Goal: Transaction & Acquisition: Purchase product/service

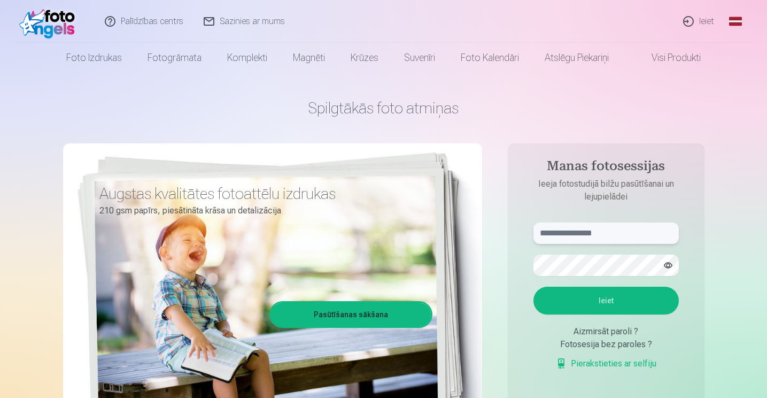
click at [615, 234] on input "text" at bounding box center [606, 232] width 145 height 21
type input "**********"
click at [608, 303] on button "Ieiet" at bounding box center [606, 301] width 145 height 28
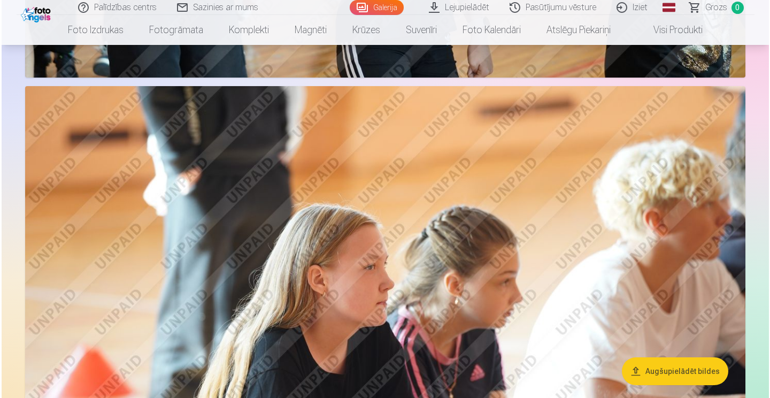
scroll to position [3636, 0]
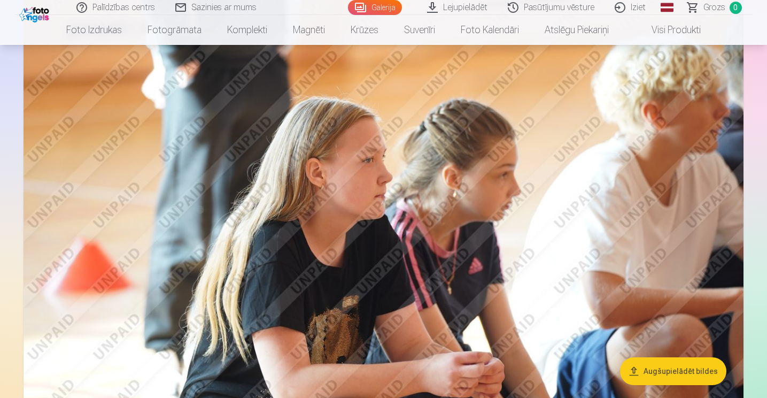
click at [643, 212] on img at bounding box center [384, 219] width 720 height 480
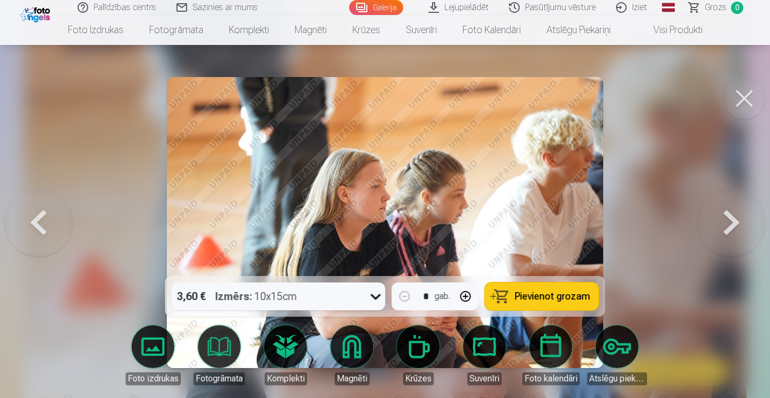
click at [738, 231] on button at bounding box center [731, 223] width 68 height 86
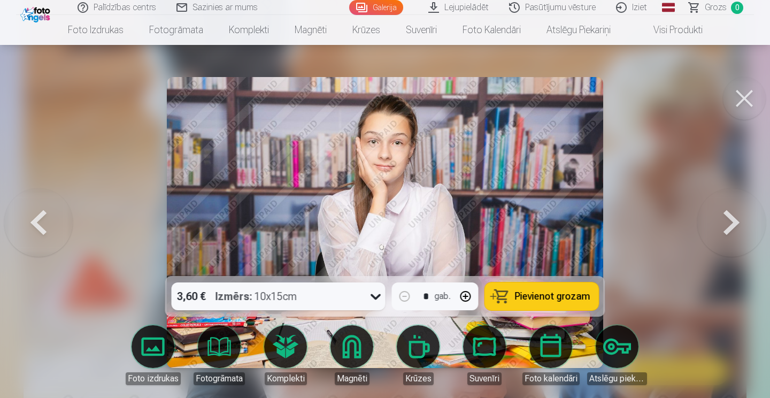
click at [738, 231] on button at bounding box center [731, 223] width 68 height 86
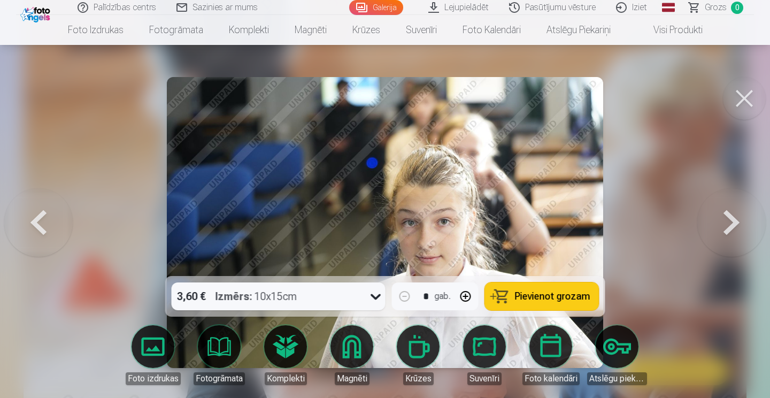
click at [738, 229] on button at bounding box center [731, 223] width 68 height 86
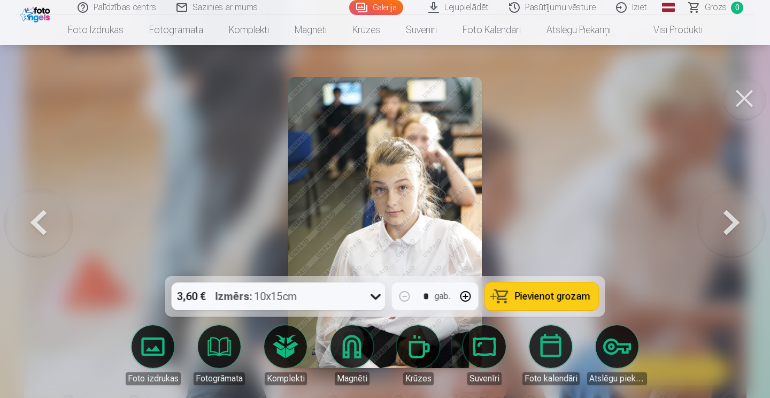
click at [738, 229] on button at bounding box center [731, 223] width 68 height 86
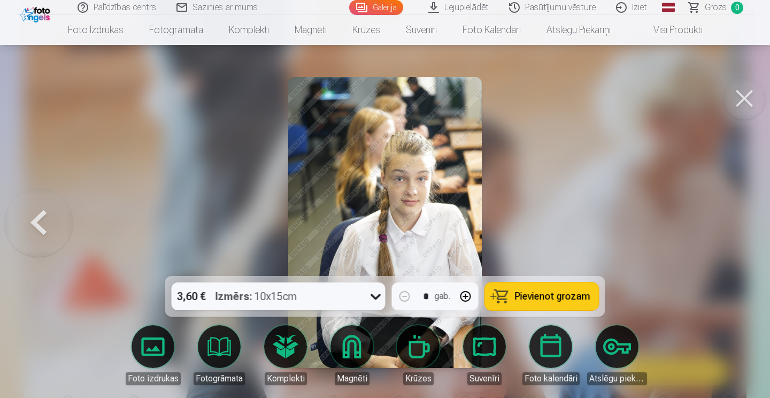
click at [738, 229] on div at bounding box center [385, 199] width 770 height 398
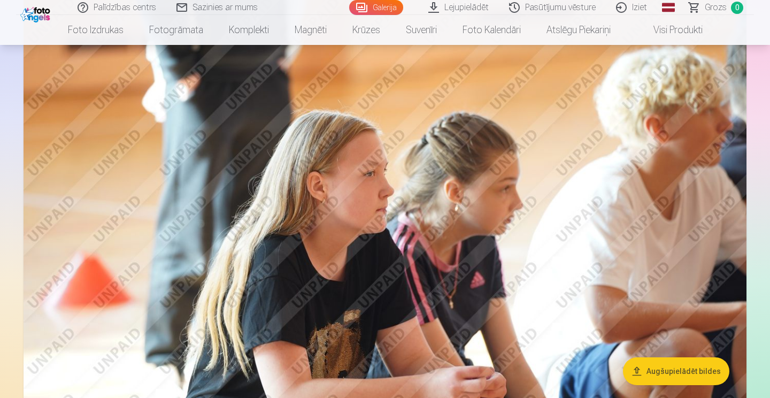
scroll to position [3623, 0]
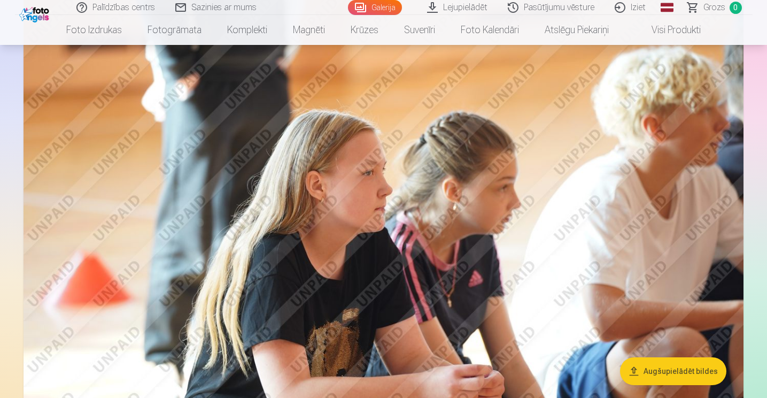
click at [738, 229] on img at bounding box center [384, 232] width 720 height 480
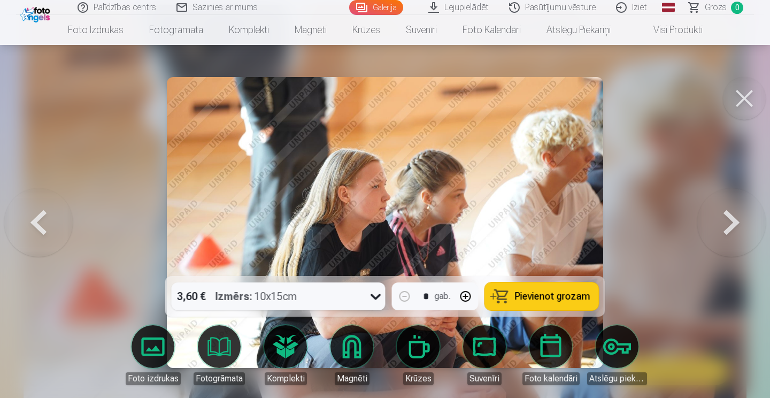
click at [738, 229] on button at bounding box center [731, 223] width 68 height 86
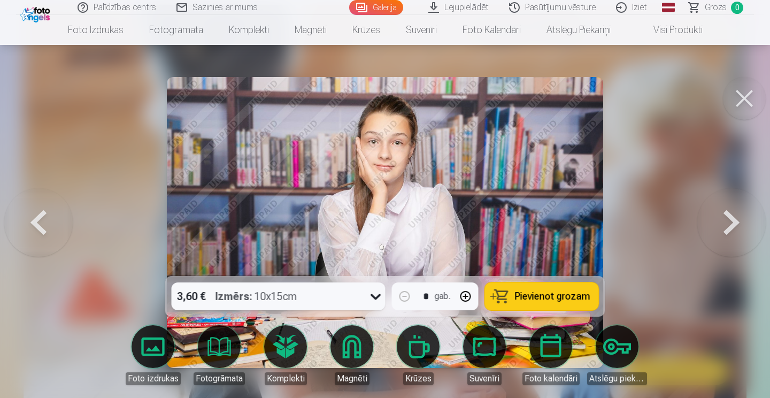
click at [738, 229] on button at bounding box center [731, 223] width 68 height 86
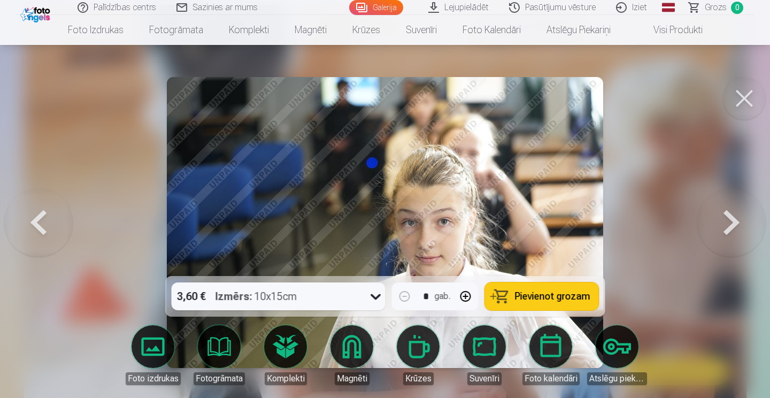
click at [738, 229] on button at bounding box center [731, 223] width 68 height 86
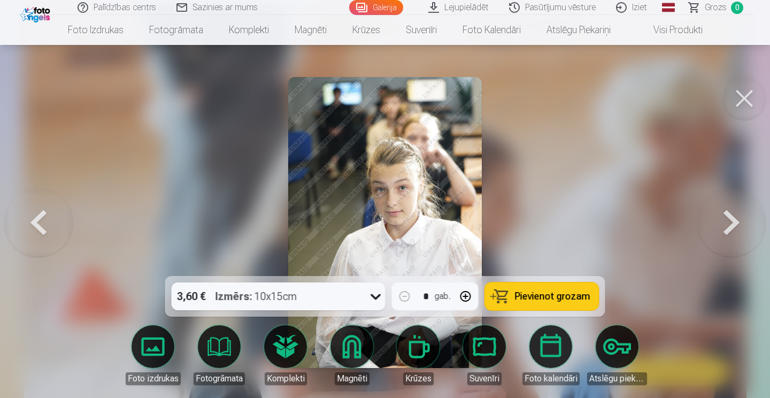
click at [738, 229] on button at bounding box center [731, 223] width 68 height 86
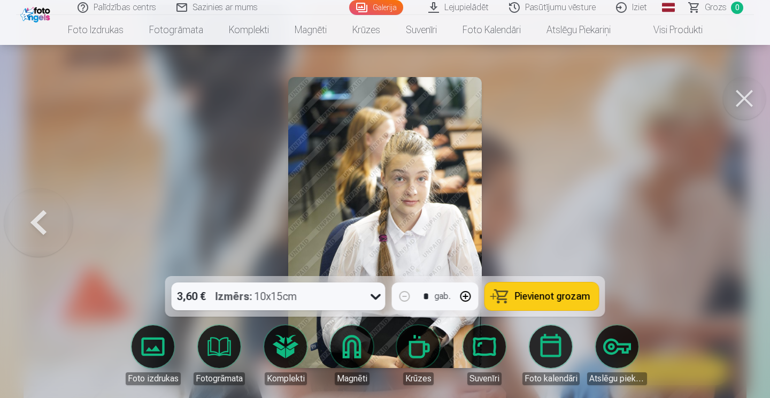
click at [738, 229] on div at bounding box center [385, 199] width 770 height 398
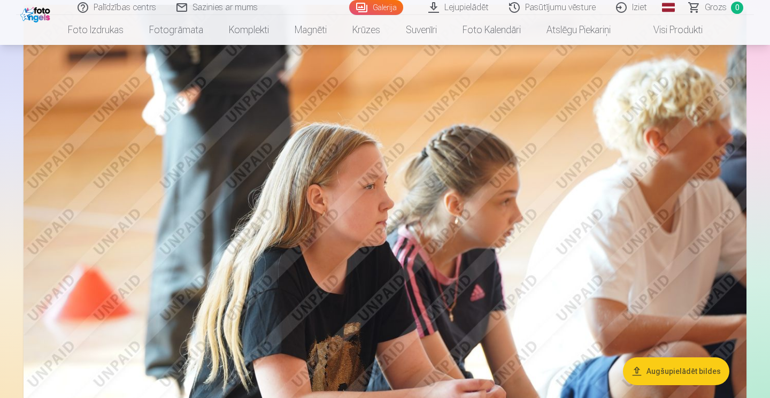
scroll to position [3610, 0]
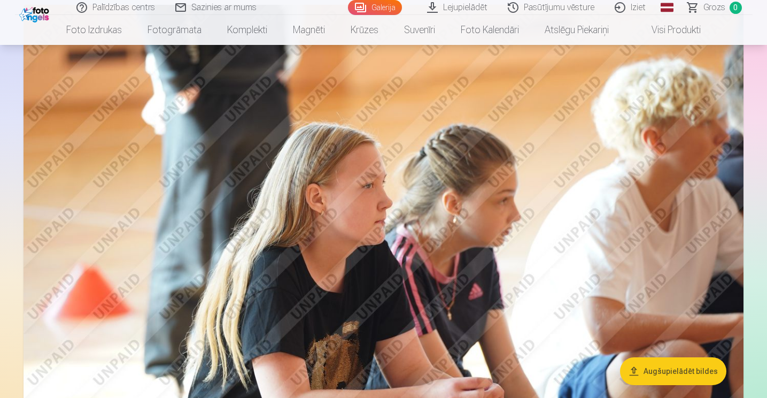
click at [738, 229] on img at bounding box center [384, 245] width 720 height 480
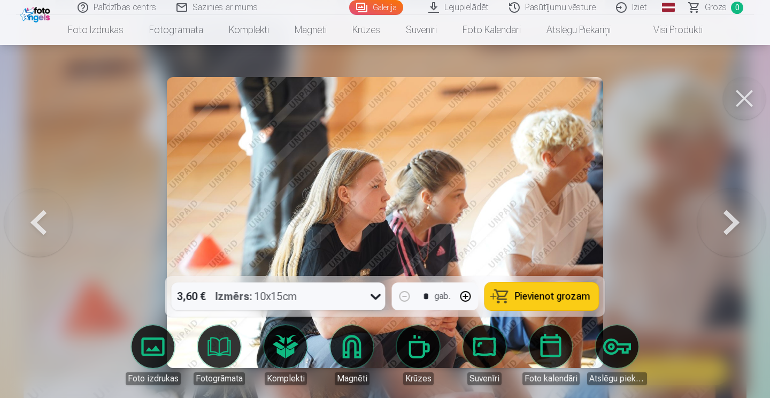
click at [738, 229] on button at bounding box center [731, 223] width 68 height 86
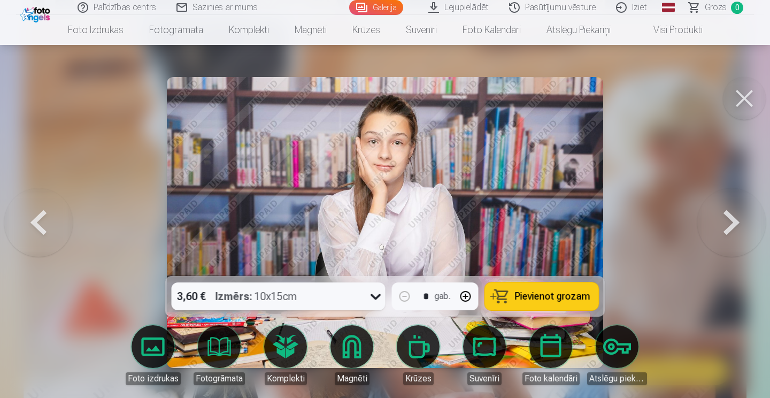
click at [742, 86] on button at bounding box center [744, 98] width 43 height 43
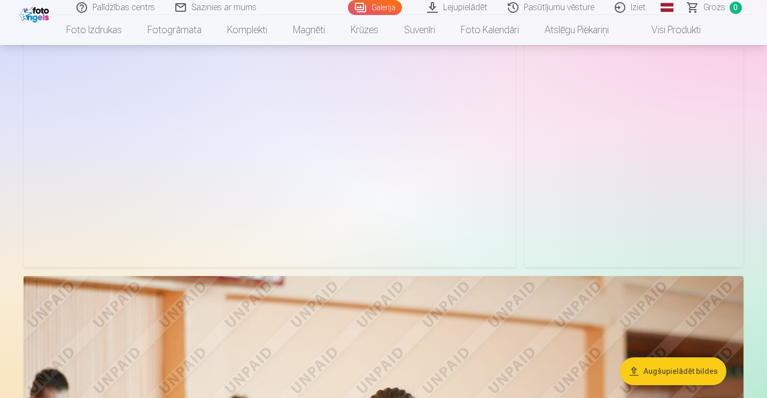
scroll to position [2744, 0]
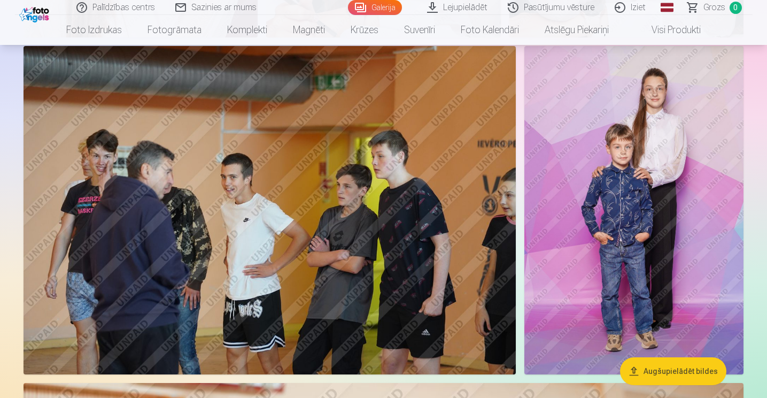
click at [665, 212] on img at bounding box center [634, 210] width 219 height 329
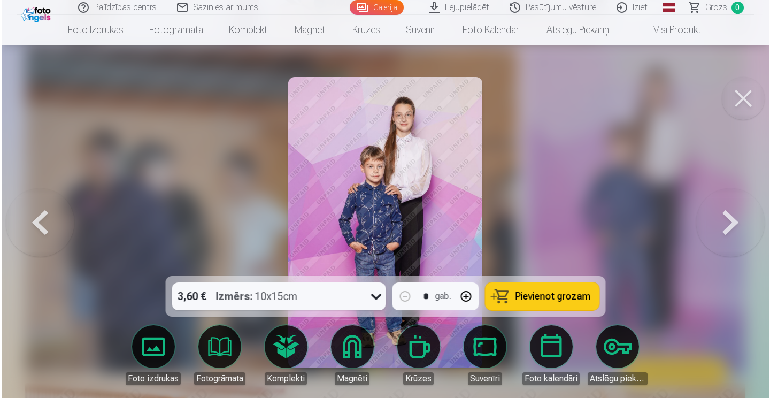
scroll to position [2752, 0]
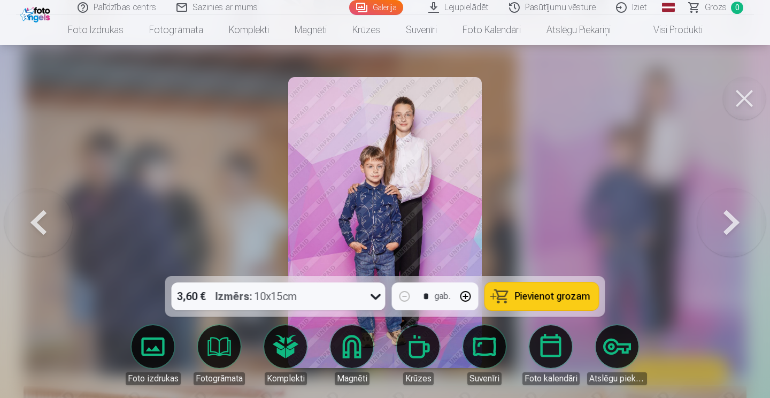
click at [730, 210] on button at bounding box center [731, 223] width 68 height 86
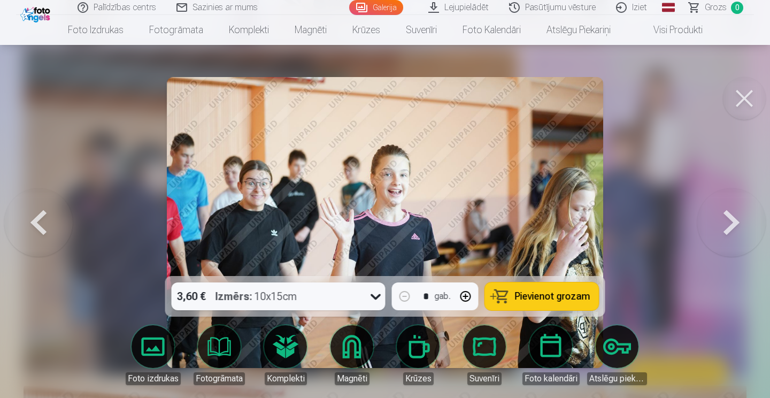
click at [730, 210] on button at bounding box center [731, 223] width 68 height 86
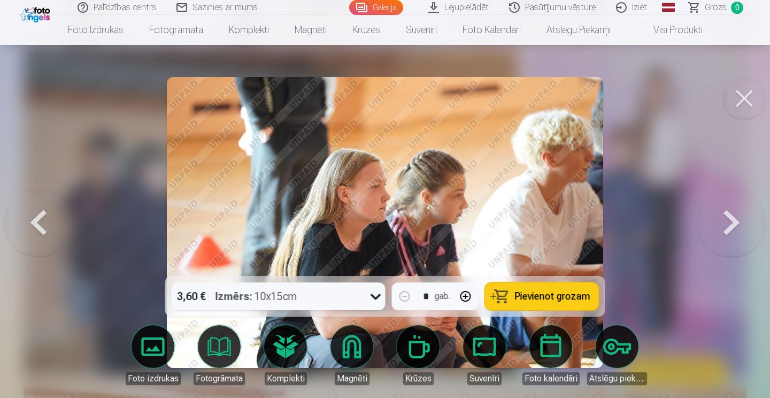
click at [730, 210] on button at bounding box center [731, 223] width 68 height 86
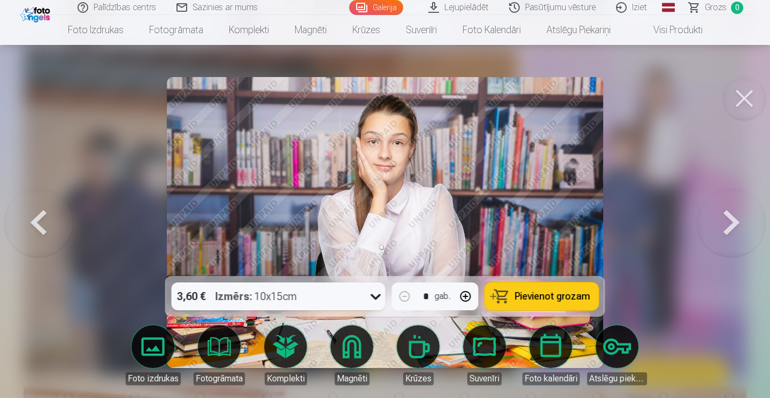
click at [730, 210] on button at bounding box center [731, 223] width 68 height 86
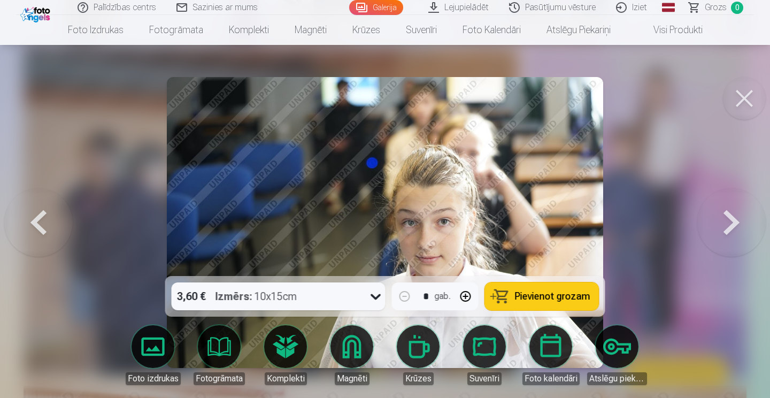
click at [730, 210] on button at bounding box center [731, 223] width 68 height 86
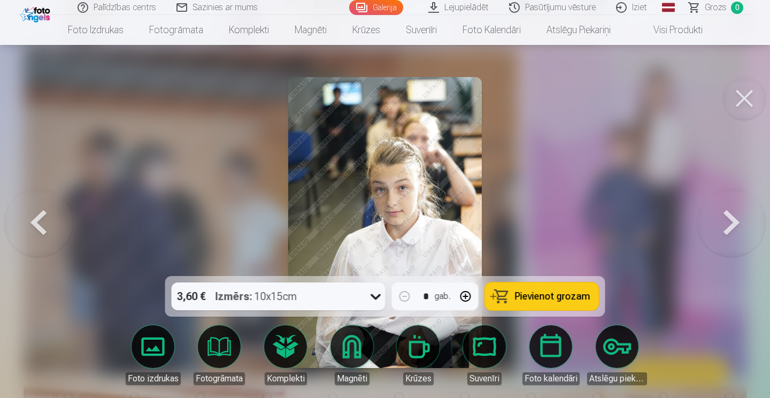
click at [743, 85] on button at bounding box center [744, 98] width 43 height 43
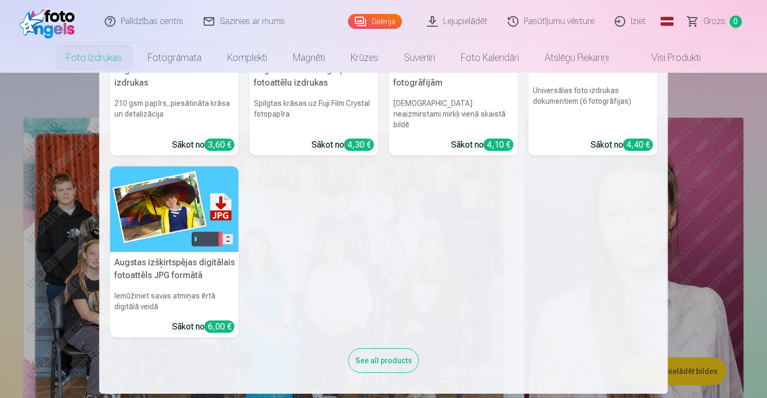
scroll to position [113, 0]
click at [733, 175] on nav "Augstas kvalitātes fotoattēlu izdrukas 210 gsm papīrs, piesātināta krāsa un det…" at bounding box center [383, 233] width 767 height 321
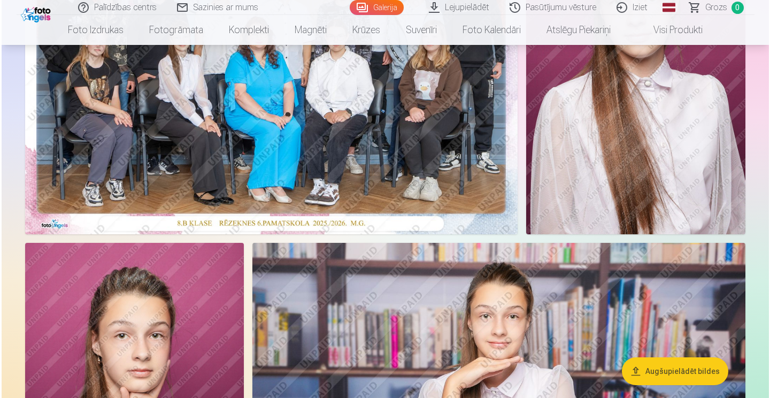
scroll to position [214, 0]
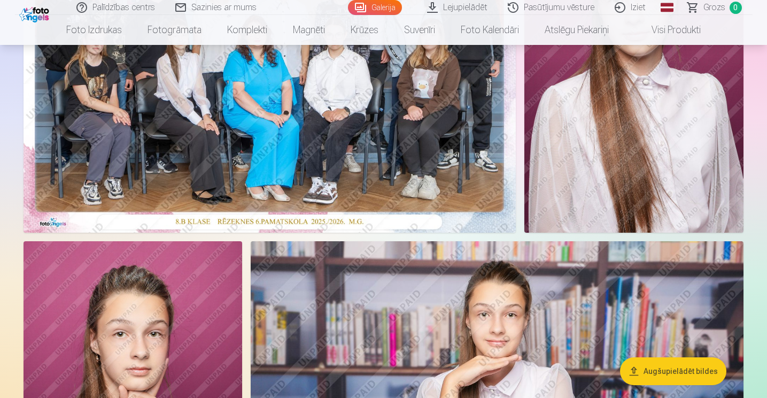
click at [336, 142] on img at bounding box center [270, 68] width 492 height 329
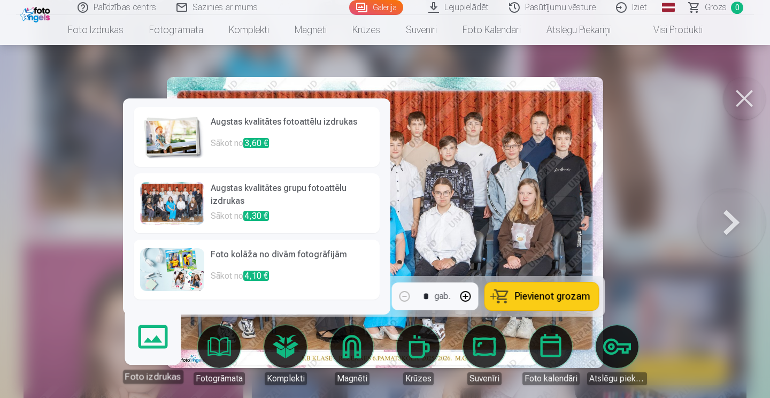
click at [173, 212] on div at bounding box center [172, 203] width 64 height 43
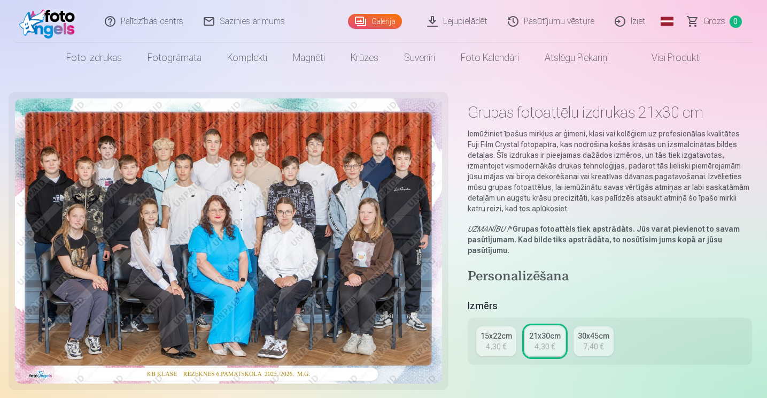
click at [501, 351] on div "4,30 €" at bounding box center [496, 346] width 20 height 11
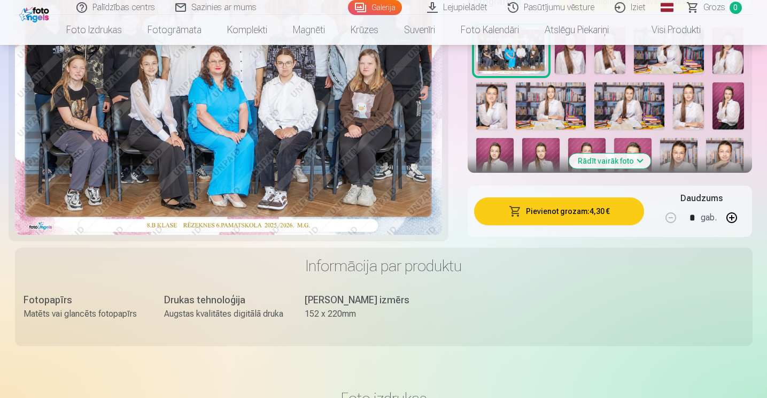
scroll to position [374, 0]
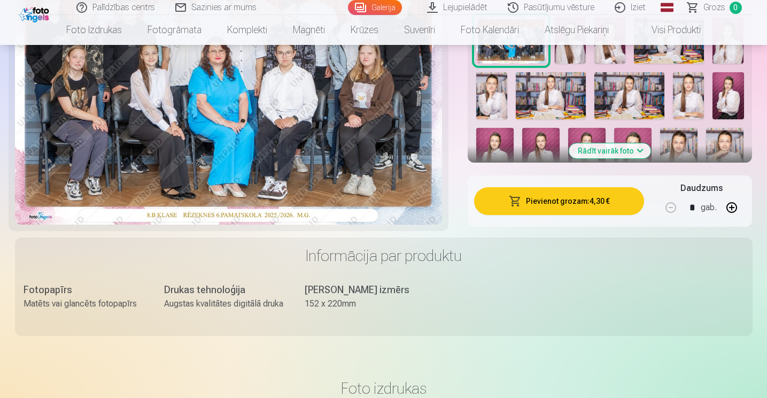
click at [574, 203] on button "Pievienot grozam : 4,30 €" at bounding box center [559, 201] width 171 height 28
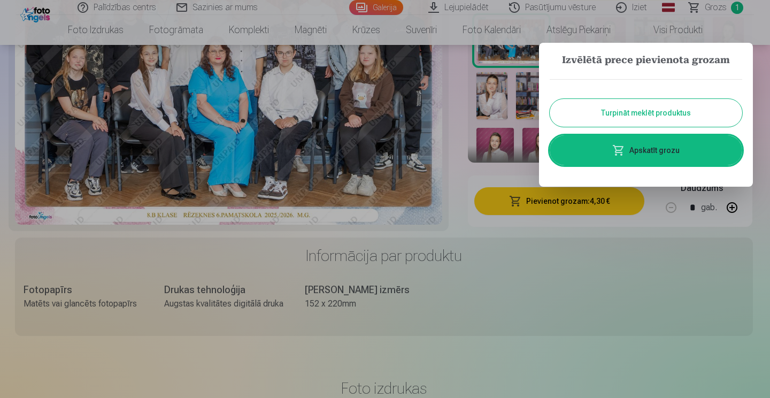
click at [649, 113] on button "Turpināt meklēt produktus" at bounding box center [646, 113] width 192 height 28
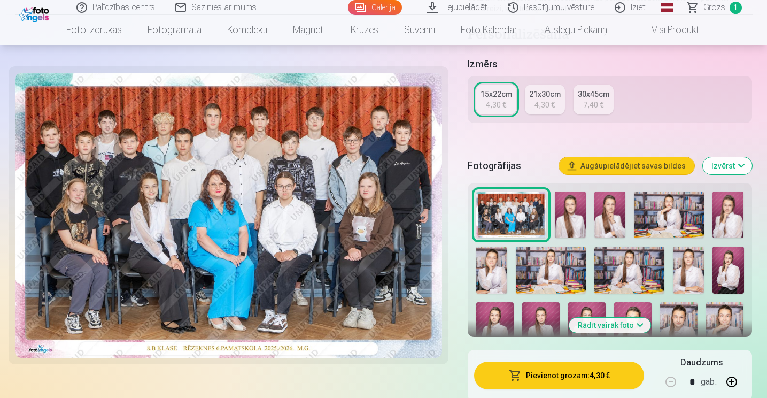
scroll to position [160, 0]
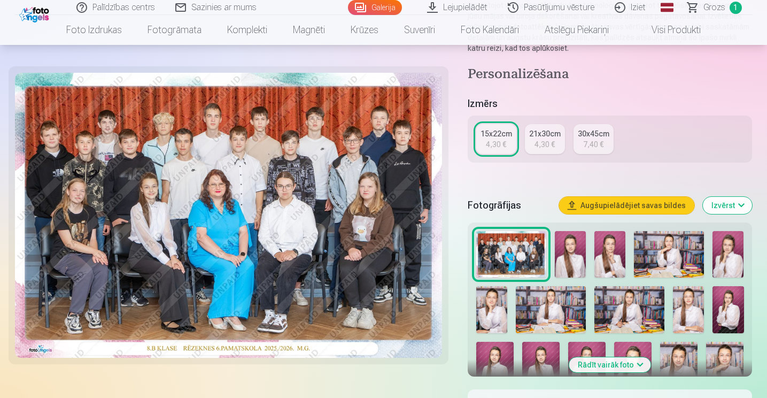
click at [574, 260] on img at bounding box center [570, 254] width 31 height 47
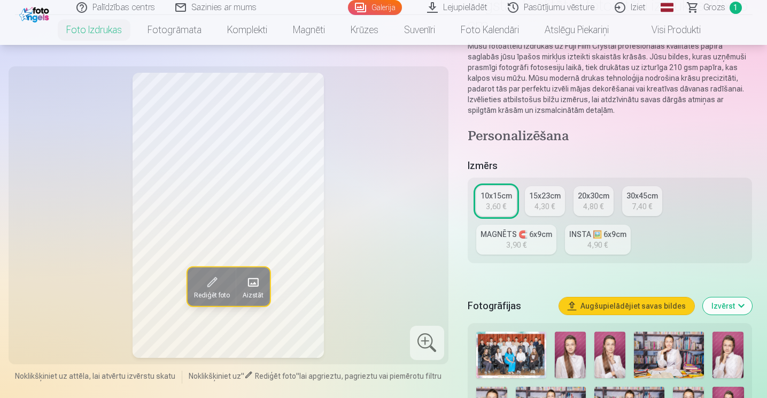
scroll to position [160, 0]
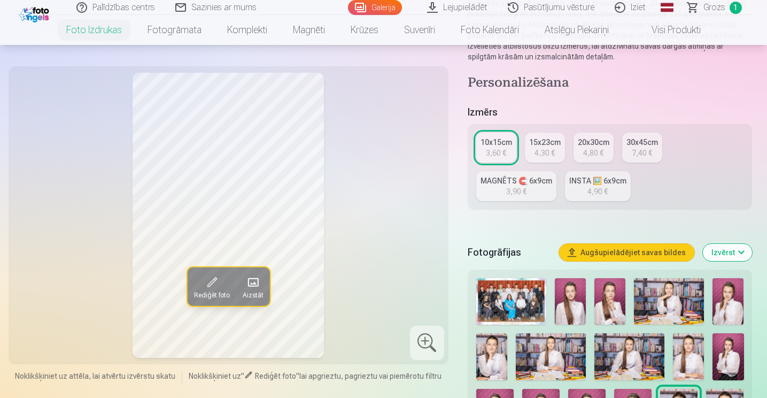
click at [567, 315] on img at bounding box center [570, 301] width 31 height 47
click at [600, 307] on img at bounding box center [610, 301] width 31 height 47
click at [674, 312] on img at bounding box center [669, 301] width 70 height 47
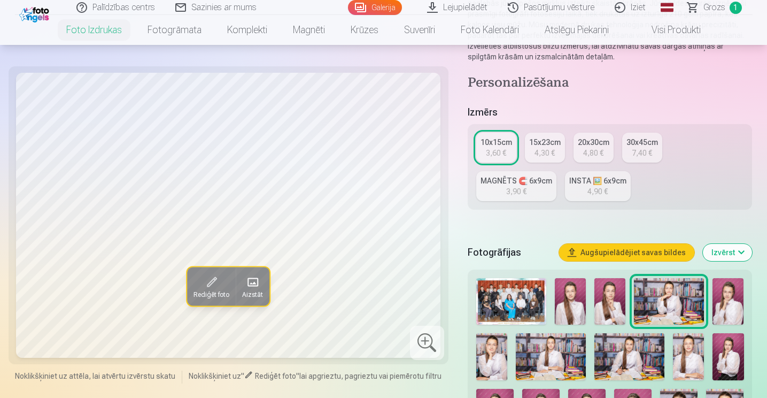
click at [728, 301] on img at bounding box center [728, 301] width 31 height 47
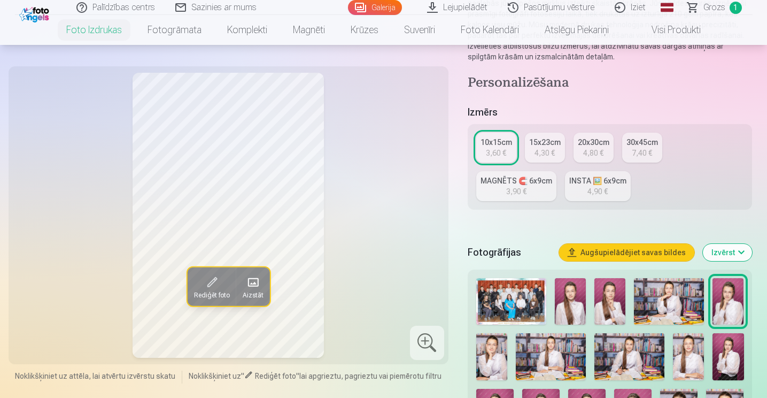
scroll to position [214, 0]
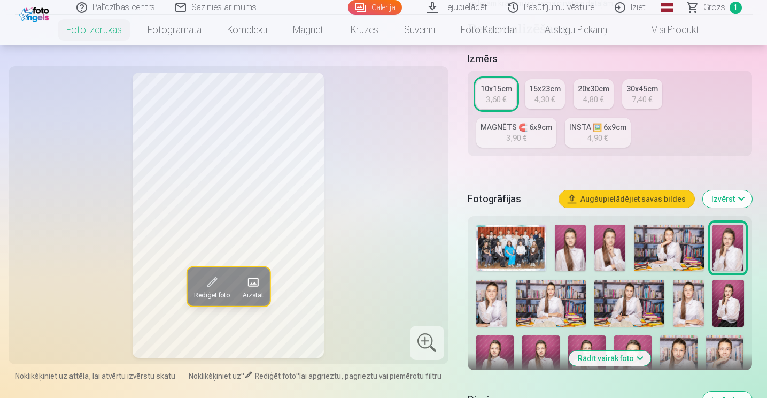
click at [499, 314] on img at bounding box center [491, 303] width 31 height 47
click at [536, 312] on img at bounding box center [551, 303] width 70 height 47
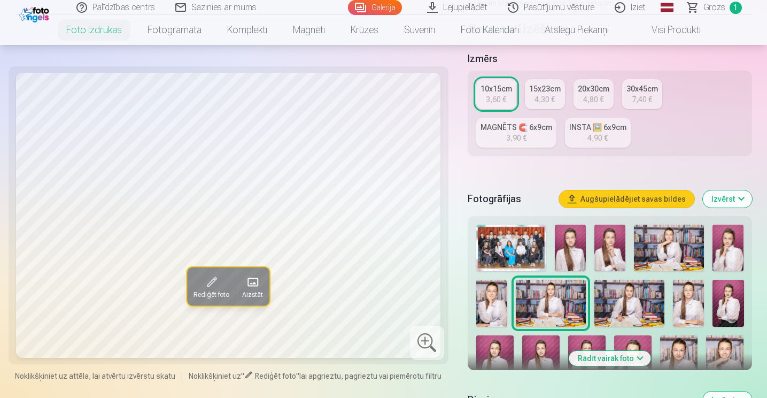
click at [628, 312] on img at bounding box center [630, 303] width 70 height 47
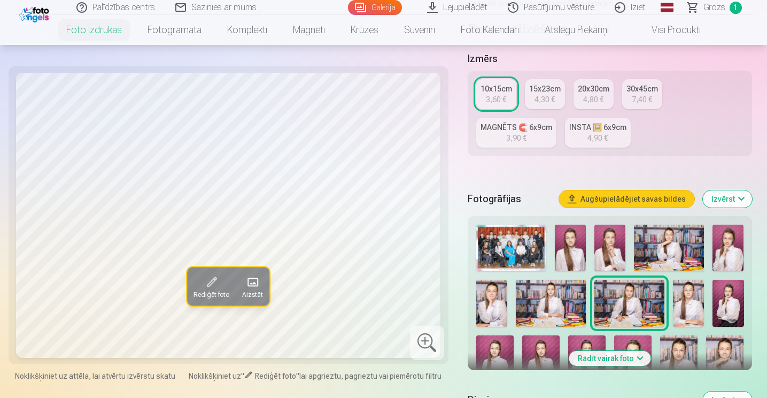
click at [595, 198] on button "Augšupielādējiet savas bildes" at bounding box center [626, 198] width 135 height 17
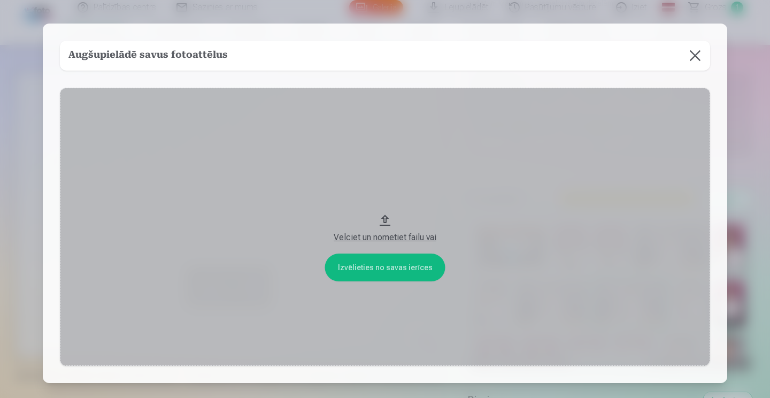
click at [698, 54] on button at bounding box center [695, 56] width 30 height 30
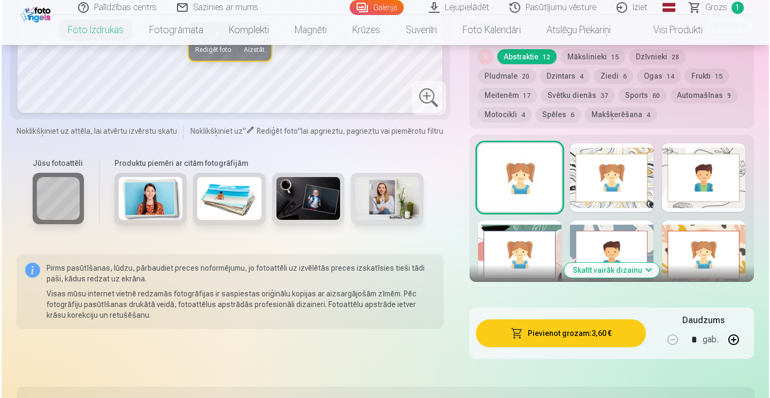
scroll to position [802, 0]
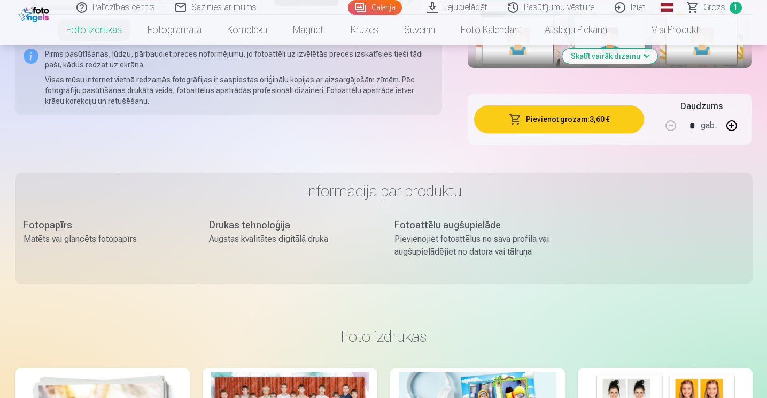
click at [577, 121] on button "Pievienot grozam : 3,60 €" at bounding box center [559, 119] width 171 height 28
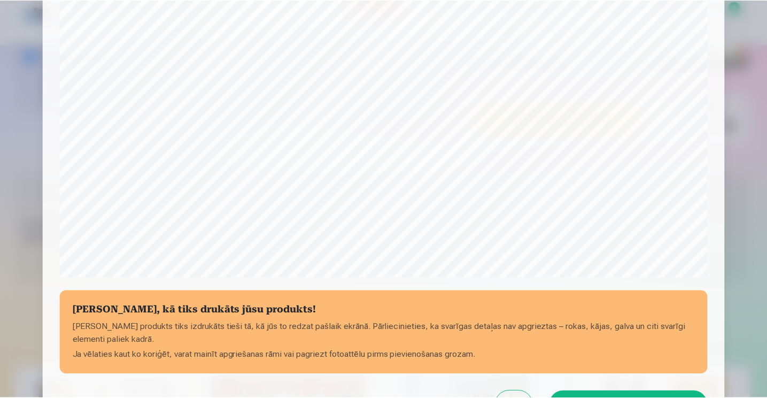
scroll to position [319, 0]
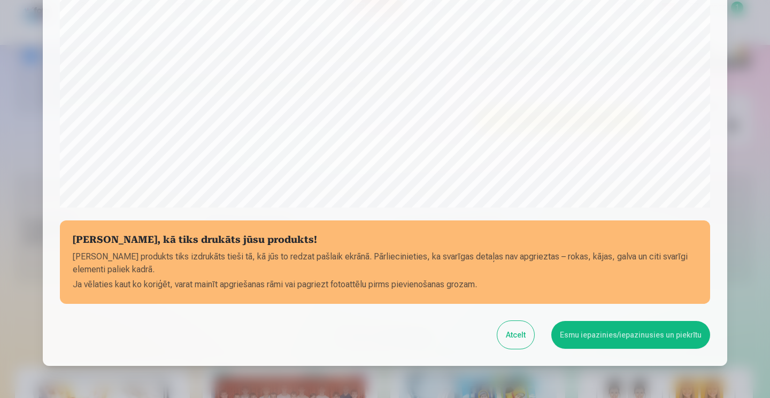
click at [522, 331] on button "Atcelt" at bounding box center [515, 335] width 37 height 28
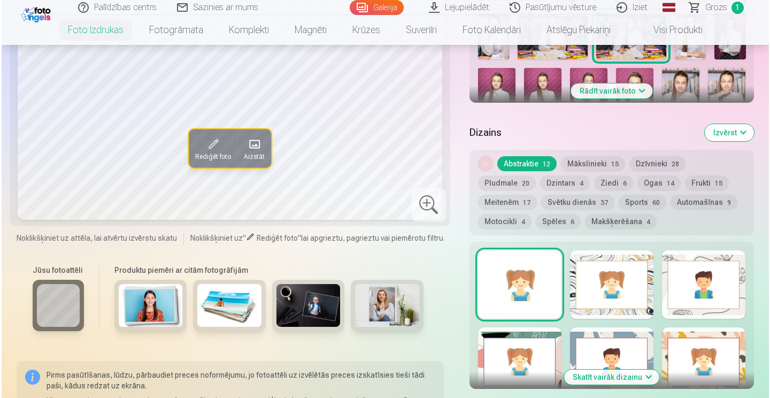
scroll to position [642, 0]
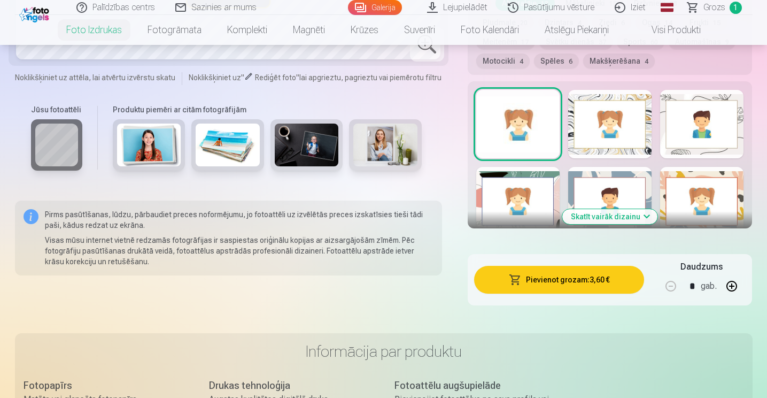
click at [581, 277] on button "Pievienot grozam : 3,60 €" at bounding box center [559, 280] width 171 height 28
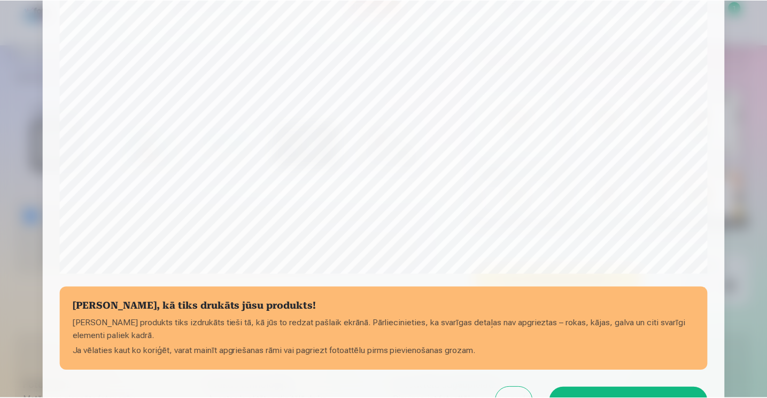
scroll to position [372, 0]
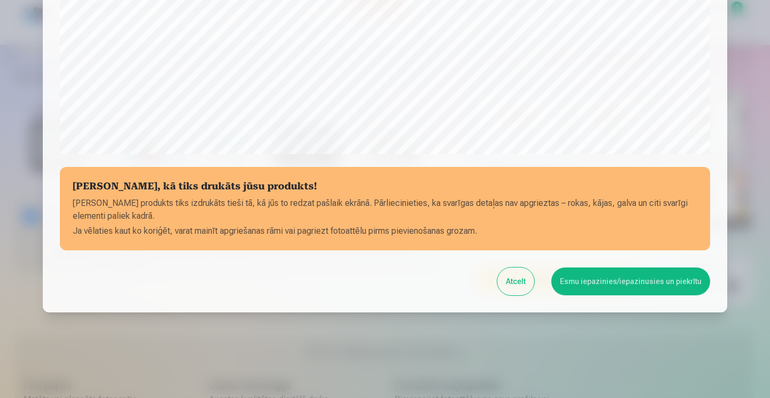
click at [638, 281] on button "Esmu iepazinies/iepazinusies un piekrītu" at bounding box center [630, 281] width 159 height 28
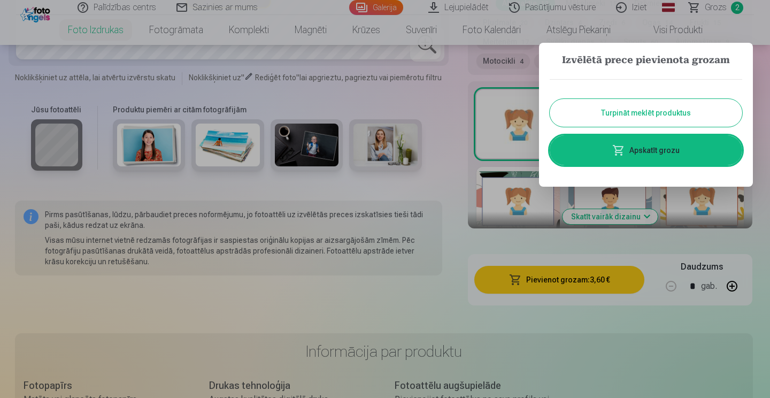
click at [655, 115] on button "Turpināt meklēt produktus" at bounding box center [646, 113] width 192 height 28
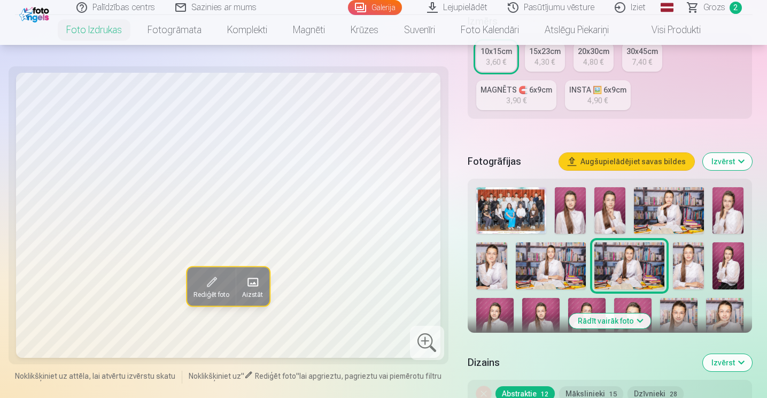
scroll to position [267, 0]
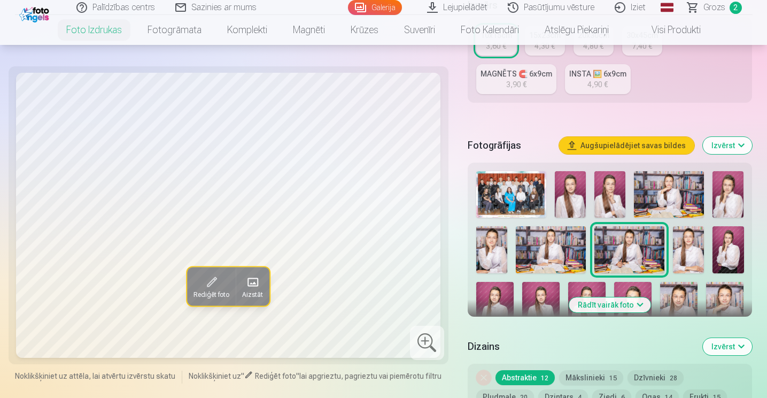
click at [689, 255] on img at bounding box center [688, 249] width 31 height 47
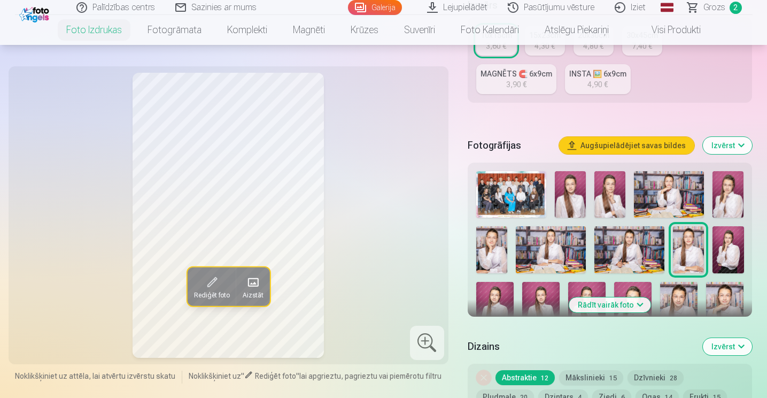
click at [720, 257] on img at bounding box center [728, 249] width 31 height 47
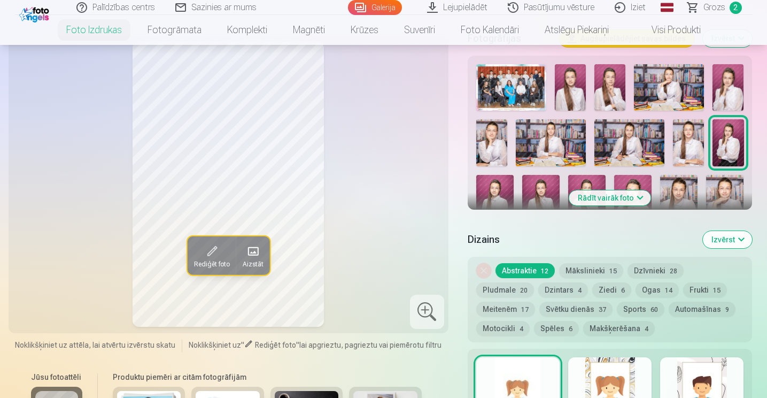
click at [635, 197] on button "Rādīt vairāk foto" at bounding box center [610, 197] width 82 height 15
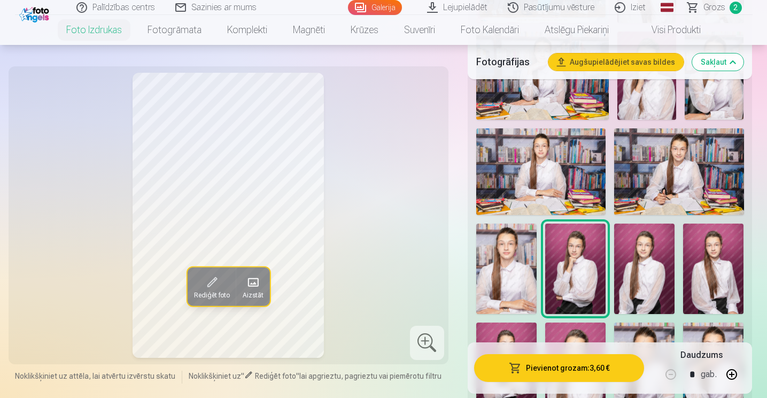
scroll to position [588, 0]
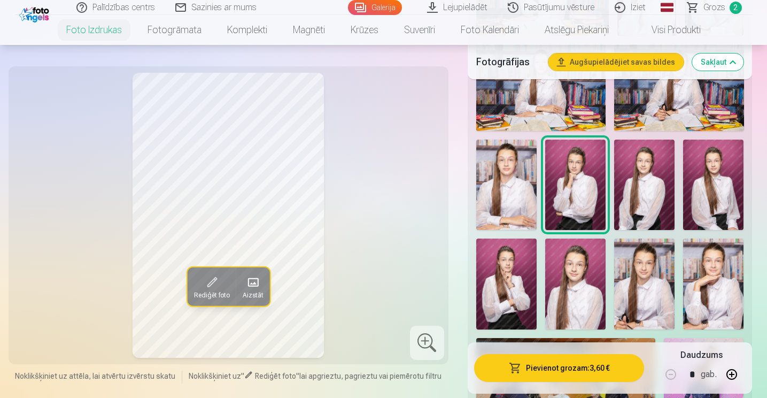
click at [643, 194] on img at bounding box center [644, 185] width 60 height 91
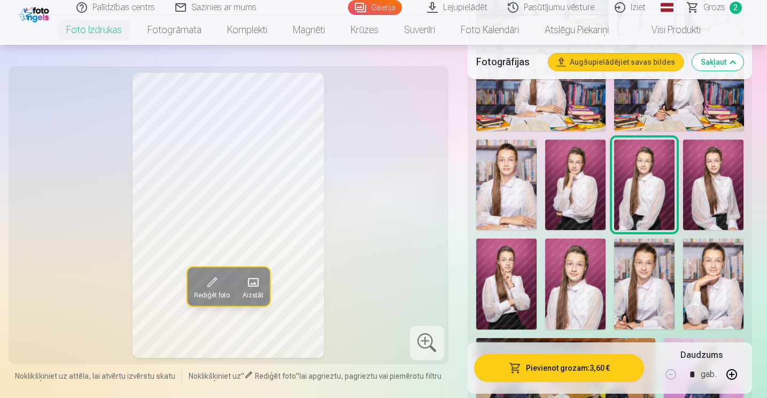
click at [703, 194] on img at bounding box center [713, 185] width 60 height 91
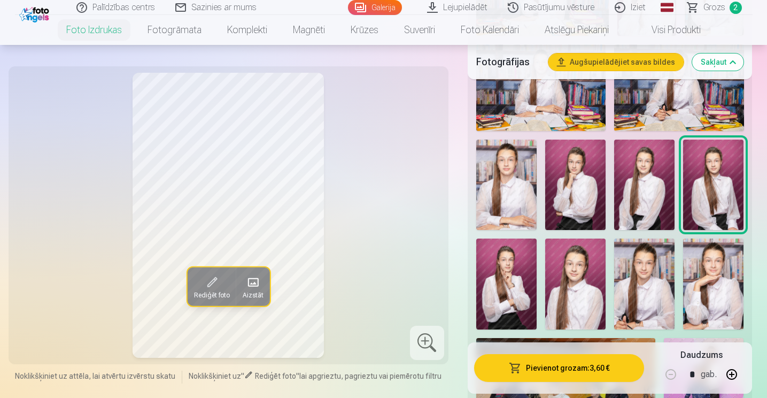
click at [658, 201] on img at bounding box center [644, 185] width 60 height 91
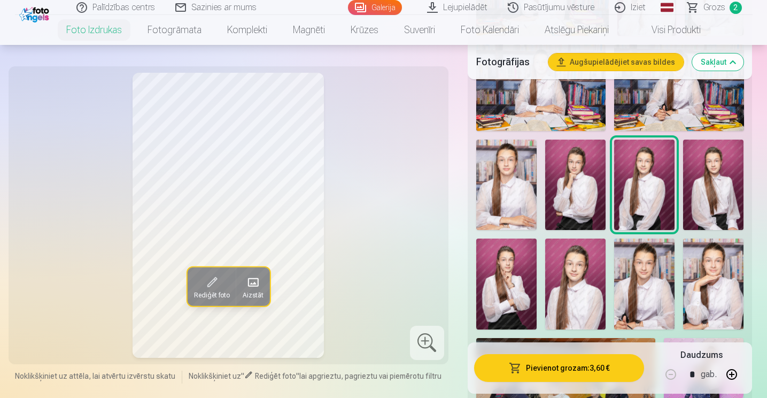
click at [561, 269] on img at bounding box center [575, 283] width 60 height 91
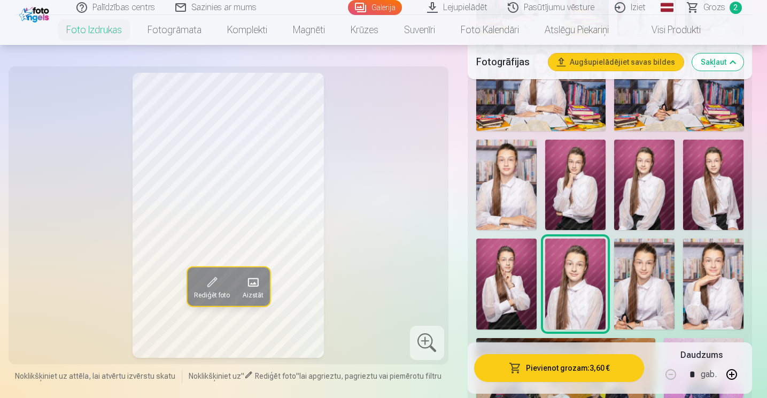
click at [640, 209] on img at bounding box center [644, 185] width 60 height 91
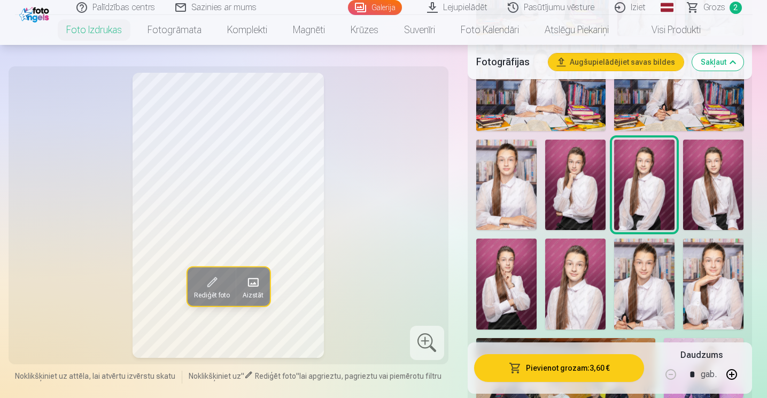
click at [698, 197] on img at bounding box center [713, 185] width 60 height 91
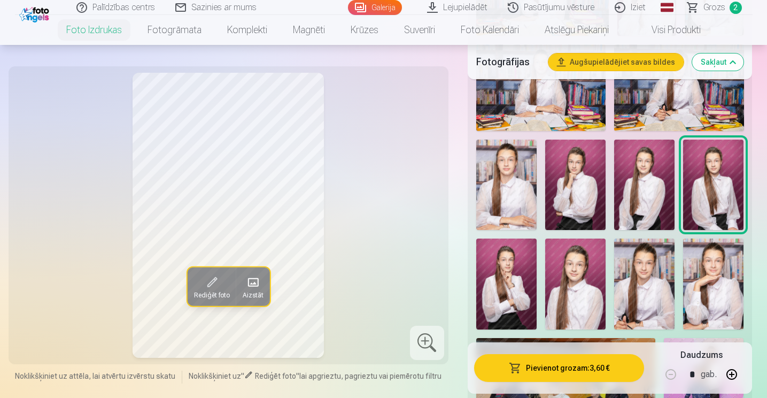
click at [663, 193] on img at bounding box center [644, 185] width 60 height 91
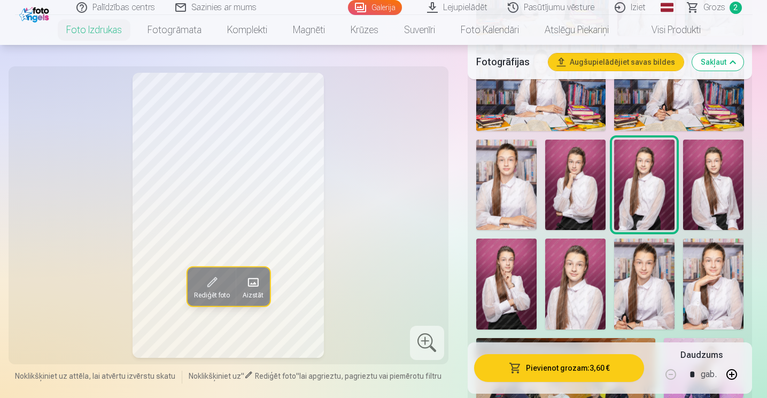
click at [584, 199] on img at bounding box center [575, 185] width 60 height 91
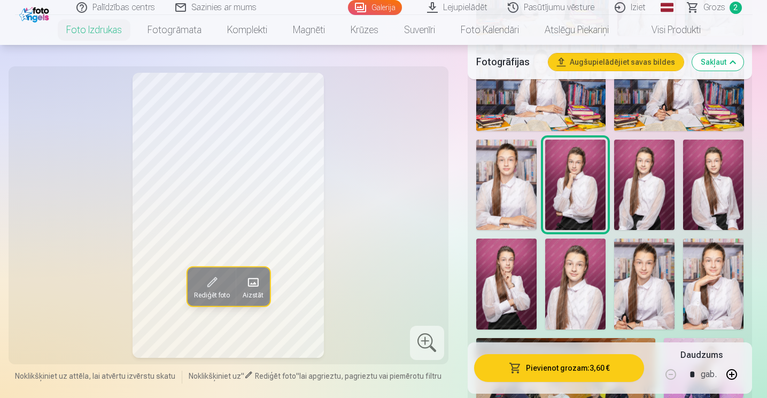
click at [631, 191] on img at bounding box center [644, 185] width 60 height 91
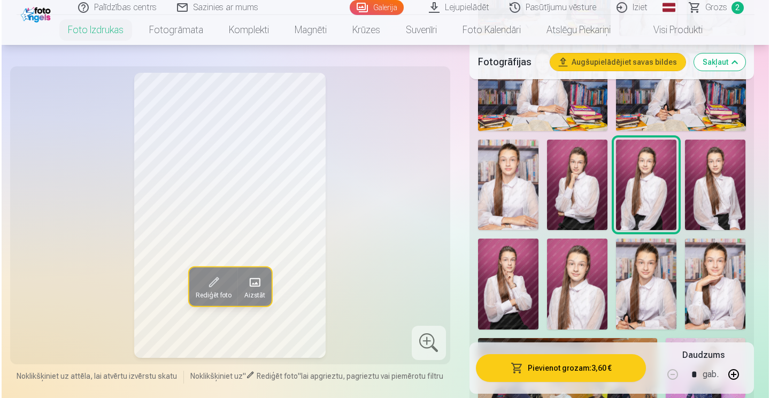
scroll to position [695, 0]
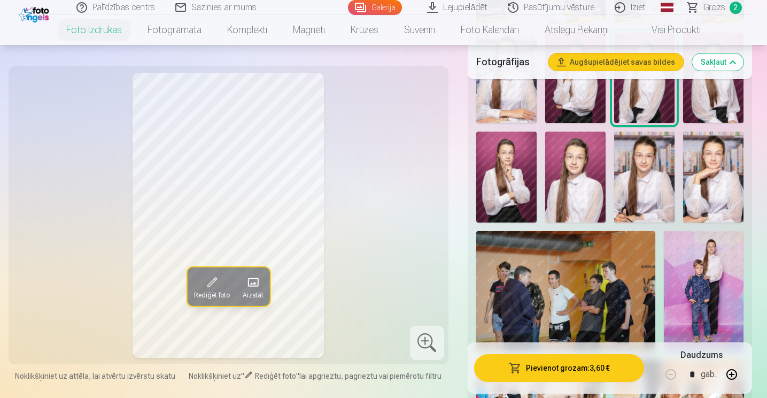
click at [577, 366] on button "Pievienot grozam : 3,60 €" at bounding box center [559, 368] width 171 height 28
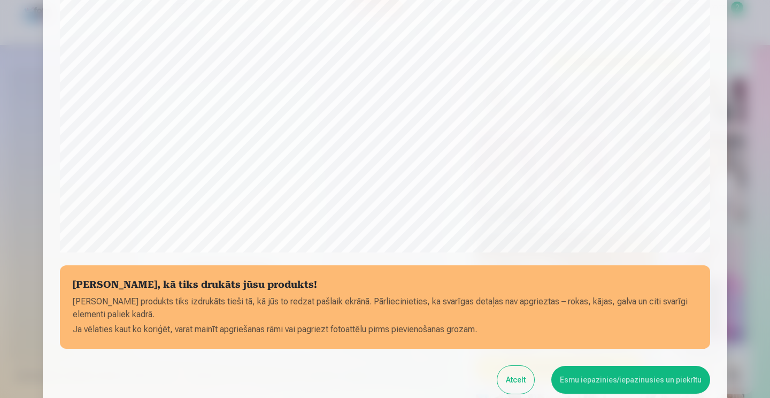
scroll to position [372, 0]
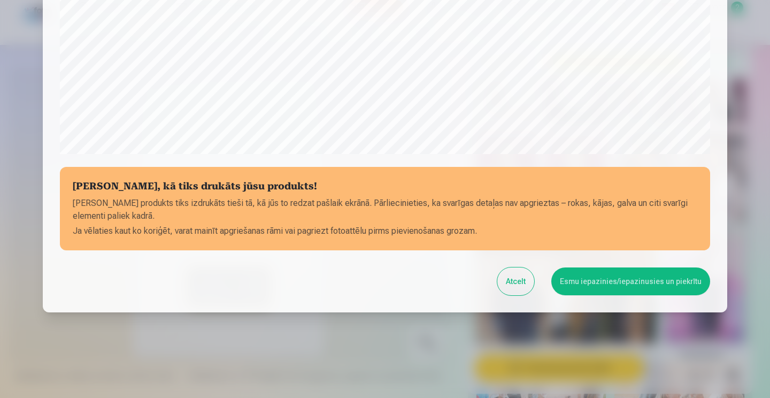
click at [606, 287] on button "Esmu iepazinies/iepazinusies un piekrītu" at bounding box center [630, 281] width 159 height 28
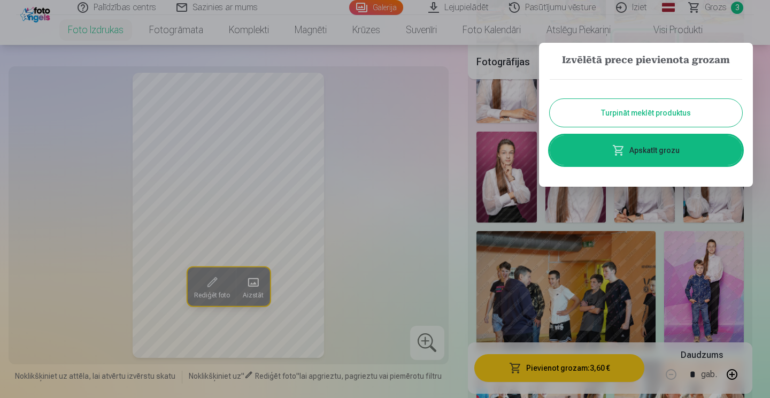
click at [648, 115] on button "Turpināt meklēt produktus" at bounding box center [646, 113] width 192 height 28
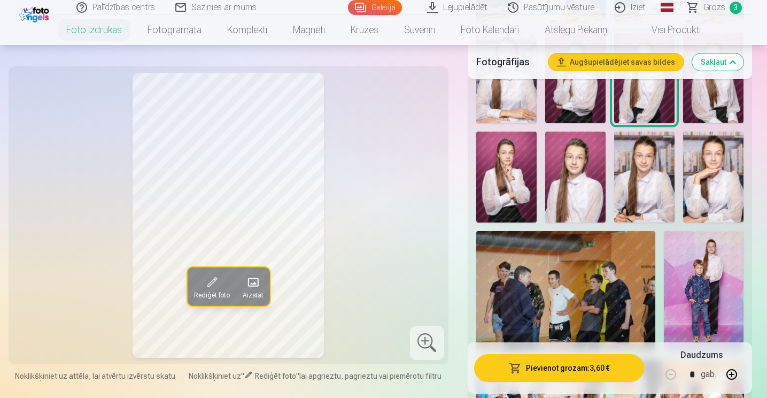
click at [515, 202] on img at bounding box center [506, 177] width 60 height 91
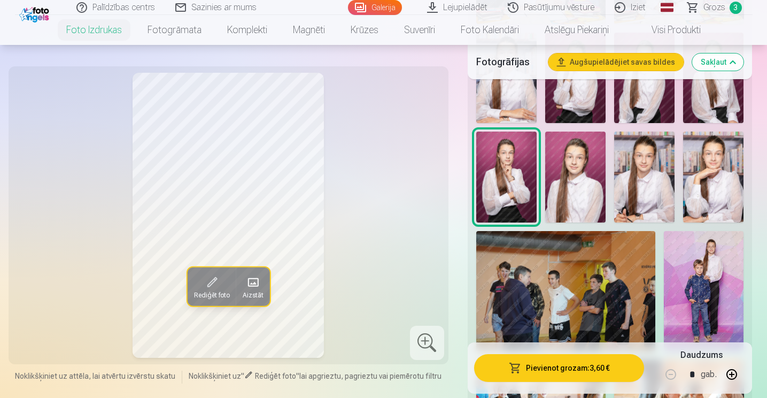
click at [561, 198] on img at bounding box center [575, 177] width 60 height 91
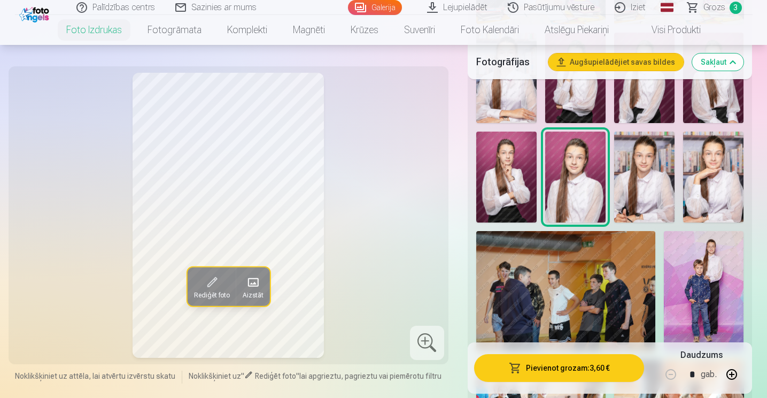
click at [622, 198] on img at bounding box center [644, 177] width 60 height 91
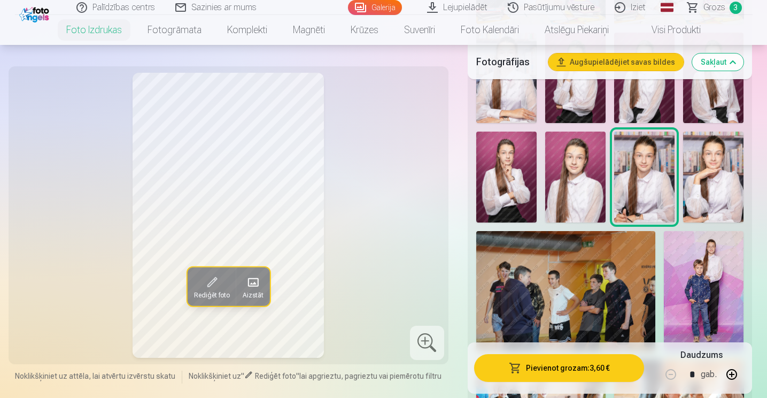
click at [612, 367] on button "Pievienot grozam : 3,60 €" at bounding box center [559, 368] width 171 height 28
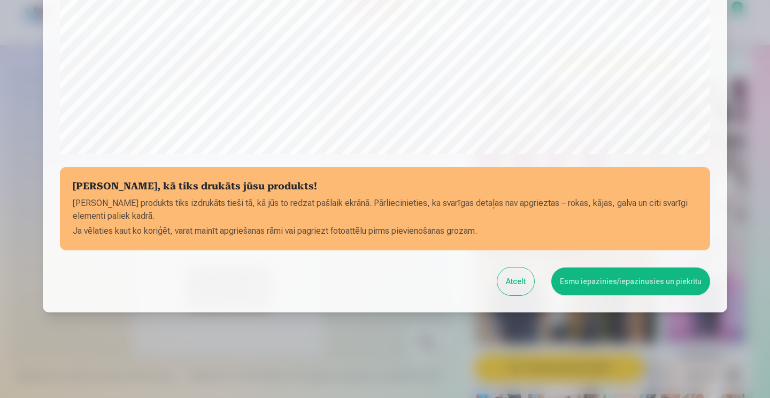
click at [612, 281] on button "Esmu iepazinies/iepazinusies un piekrītu" at bounding box center [630, 281] width 159 height 28
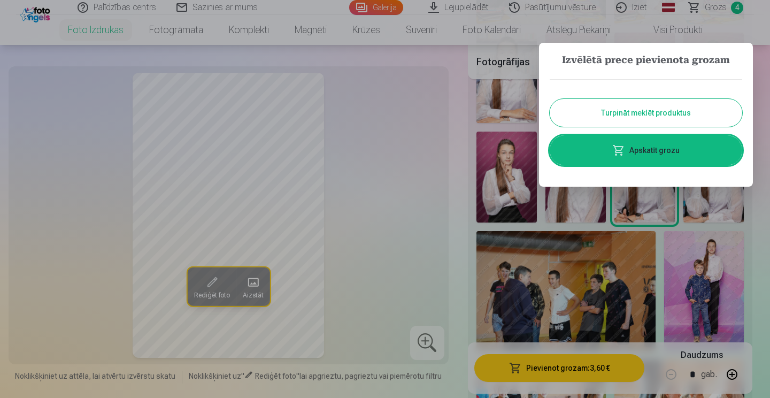
click at [639, 104] on button "Turpināt meklēt produktus" at bounding box center [646, 113] width 192 height 28
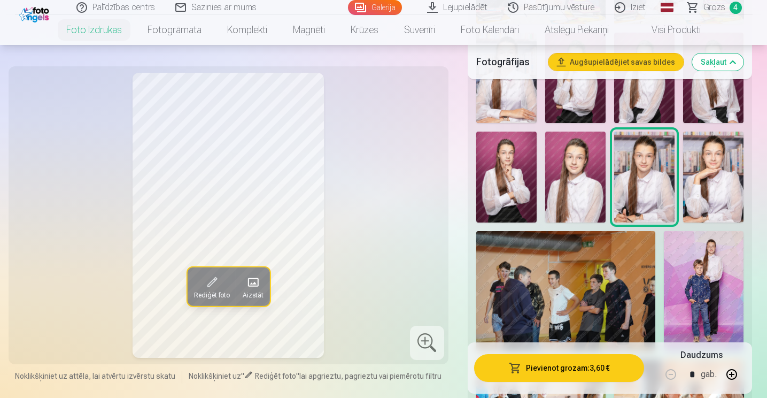
click at [715, 189] on img at bounding box center [713, 177] width 60 height 91
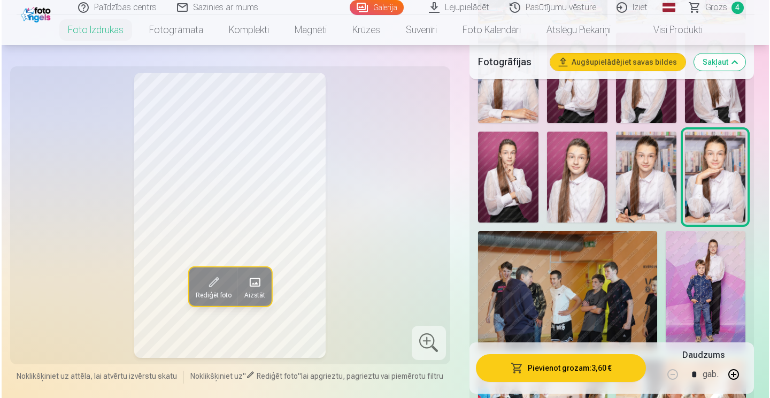
scroll to position [802, 0]
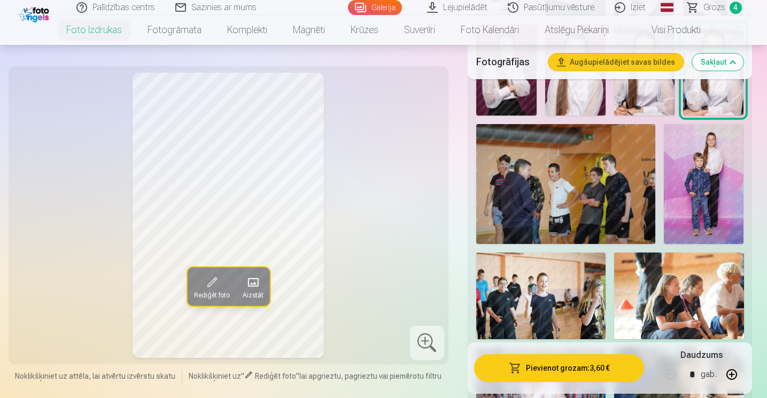
click at [715, 198] on img at bounding box center [704, 184] width 80 height 120
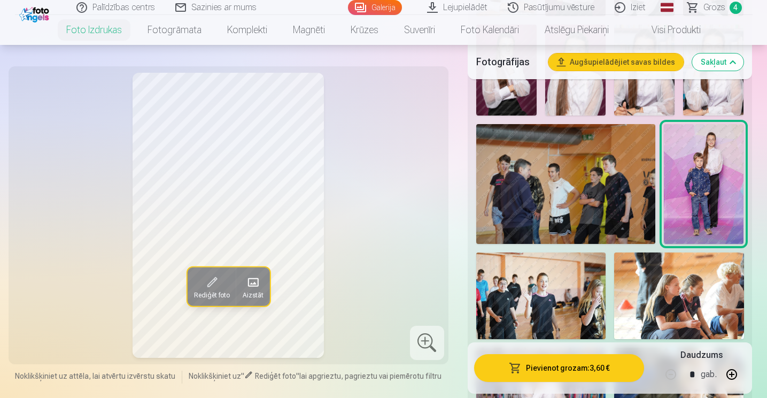
click at [600, 364] on button "Pievienot grozam : 3,60 €" at bounding box center [559, 368] width 171 height 28
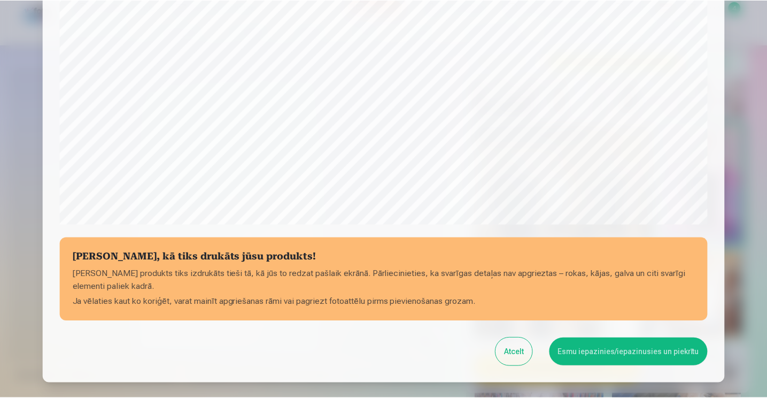
scroll to position [319, 0]
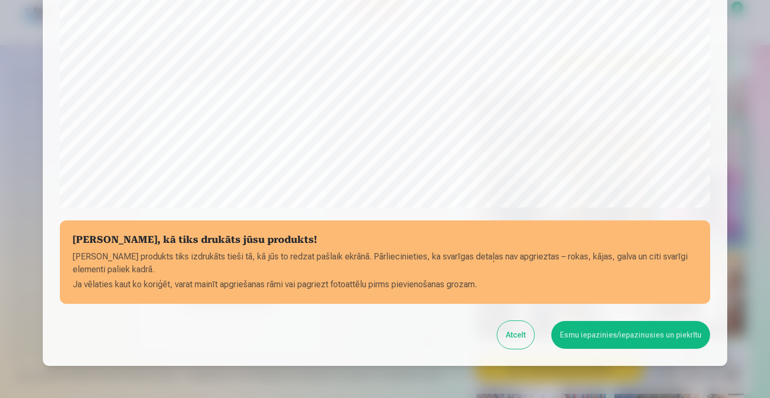
click at [596, 340] on button "Esmu iepazinies/iepazinusies un piekrītu" at bounding box center [630, 335] width 159 height 28
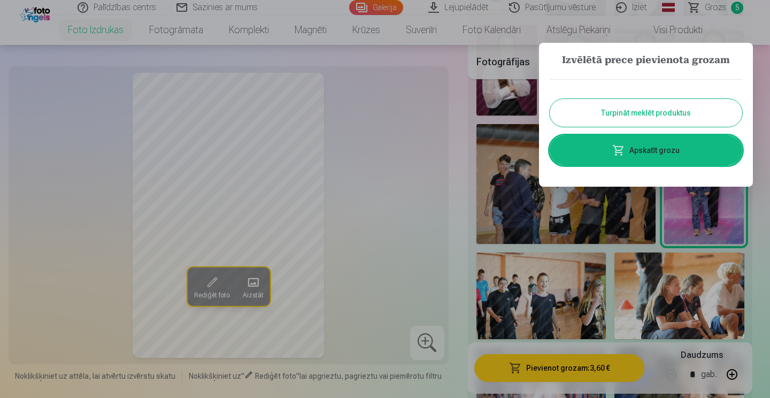
click at [656, 112] on button "Turpināt meklēt produktus" at bounding box center [646, 113] width 192 height 28
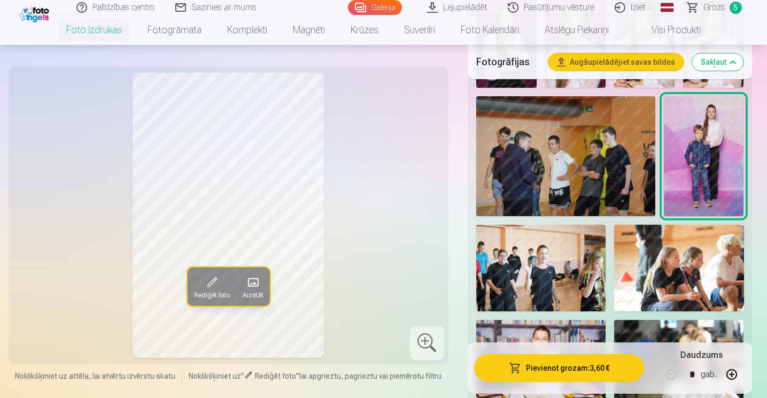
scroll to position [909, 0]
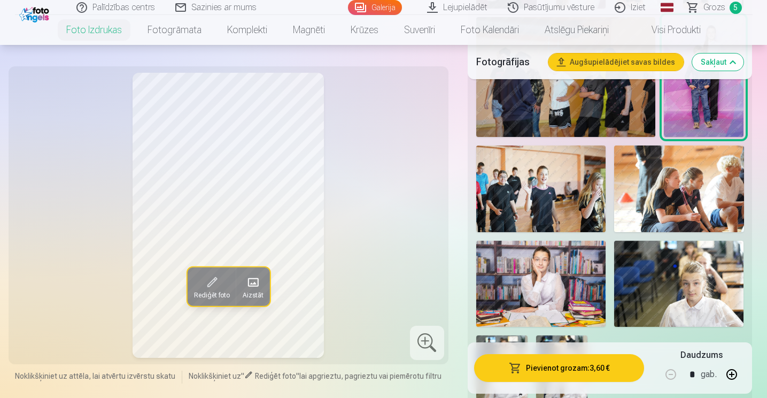
click at [655, 203] on img at bounding box center [678, 188] width 129 height 87
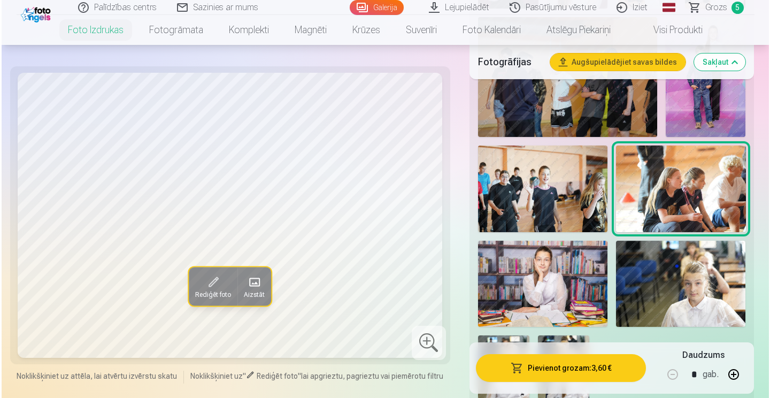
scroll to position [1016, 0]
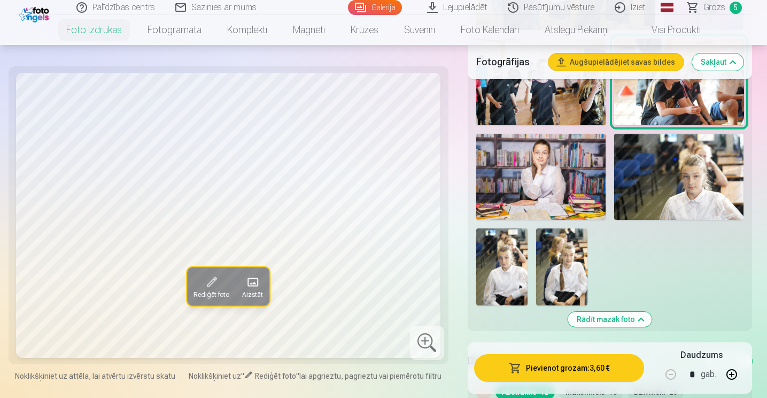
click at [572, 363] on button "Pievienot grozam : 3,60 €" at bounding box center [559, 368] width 171 height 28
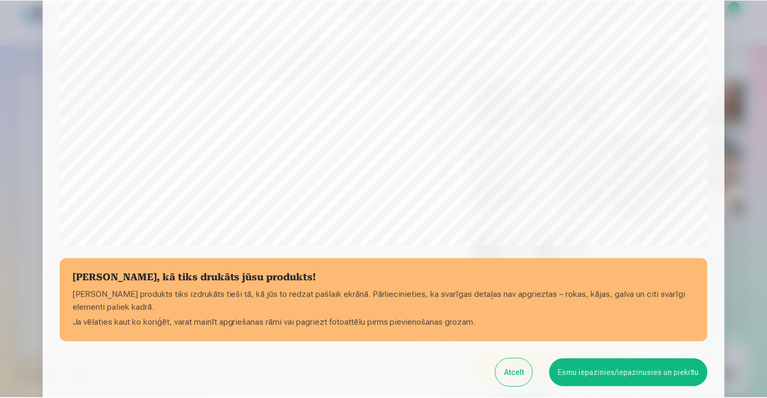
scroll to position [372, 0]
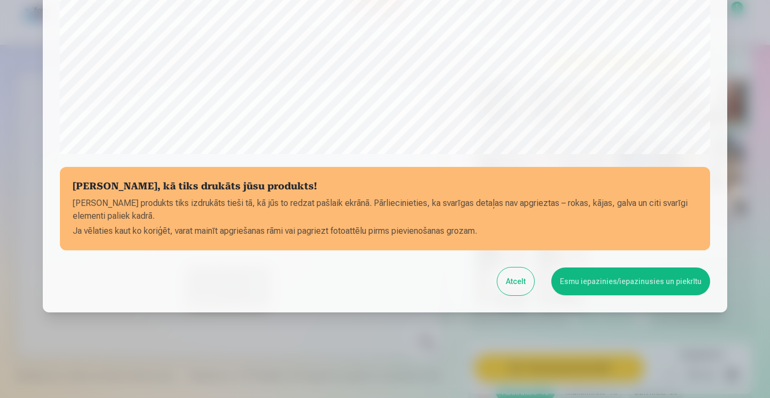
click at [623, 281] on button "Esmu iepazinies/iepazinusies un piekrītu" at bounding box center [630, 281] width 159 height 28
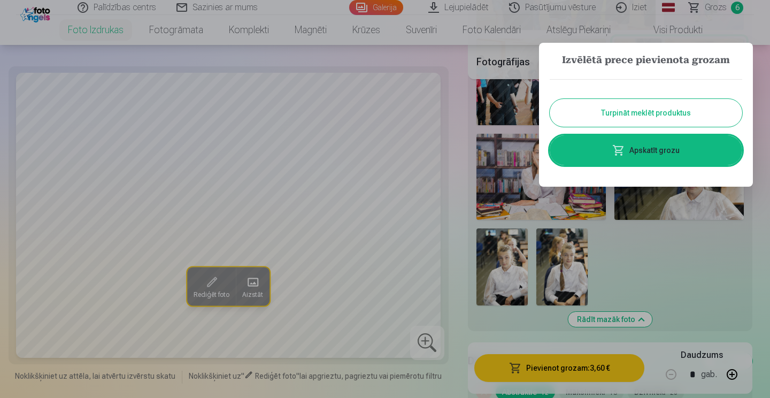
click at [649, 119] on button "Turpināt meklēt produktus" at bounding box center [646, 113] width 192 height 28
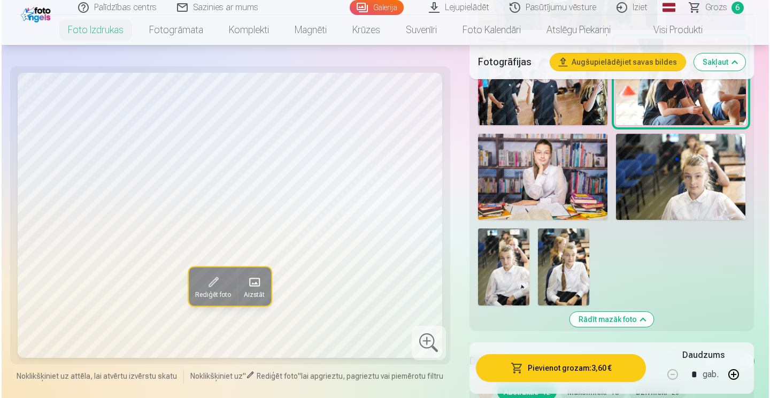
scroll to position [962, 0]
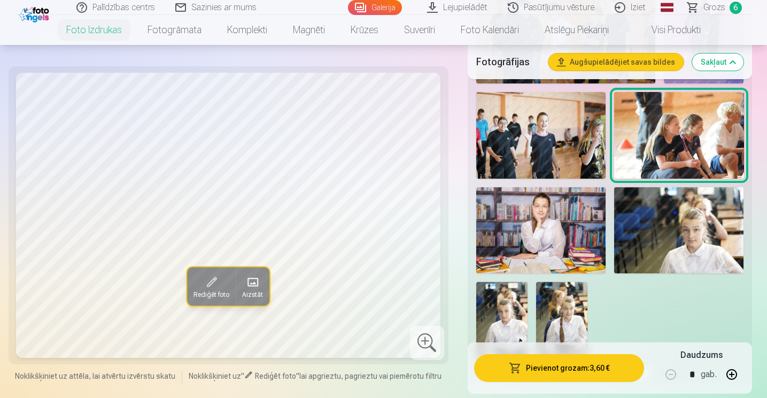
click at [579, 253] on img at bounding box center [540, 230] width 129 height 87
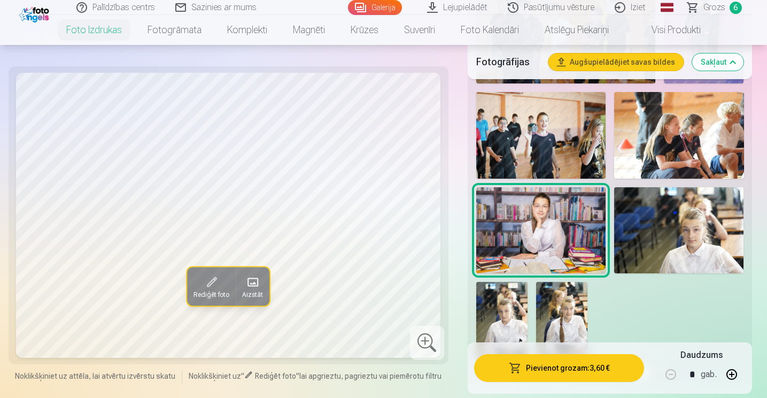
click at [597, 361] on button "Pievienot grozam : 3,60 €" at bounding box center [559, 368] width 171 height 28
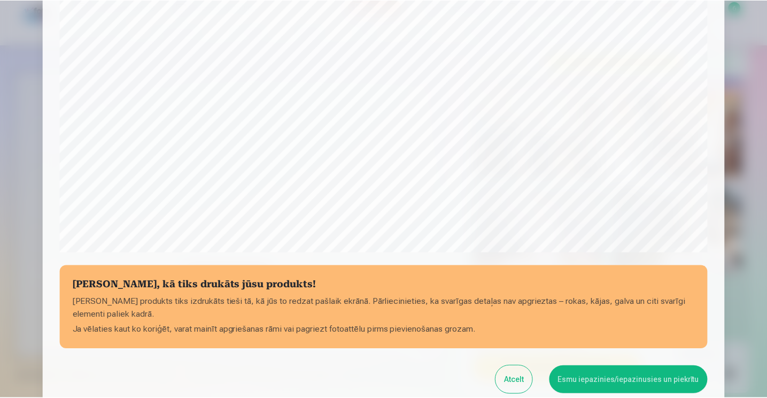
scroll to position [372, 0]
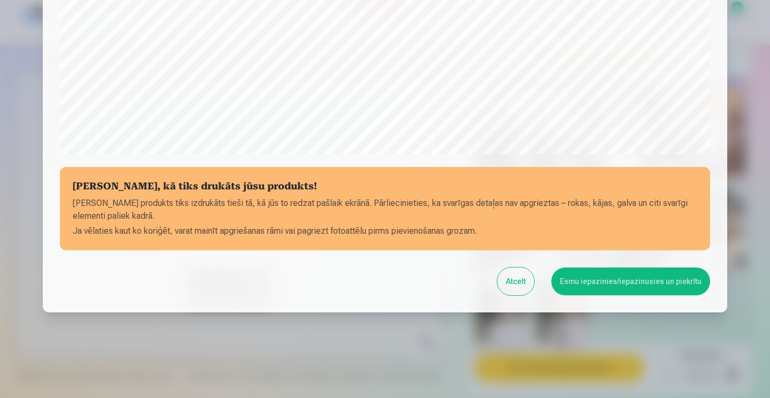
click at [635, 274] on button "Esmu iepazinies/iepazinusies un piekrītu" at bounding box center [630, 281] width 159 height 28
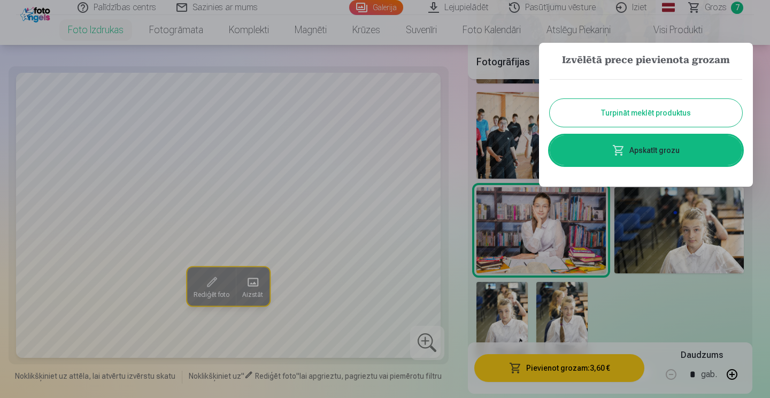
click at [636, 106] on button "Turpināt meklēt produktus" at bounding box center [646, 113] width 192 height 28
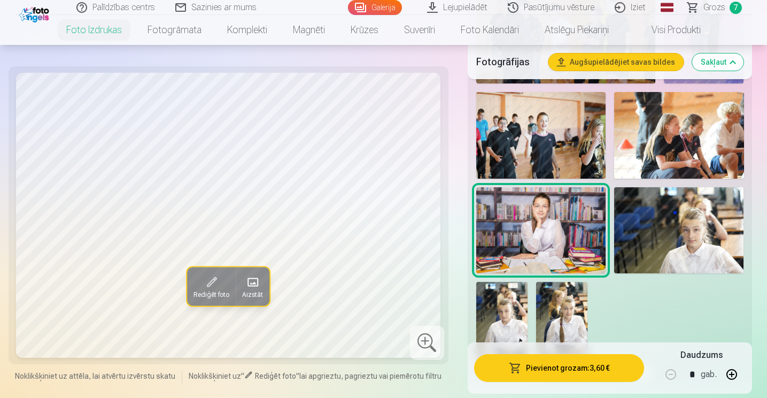
click at [520, 319] on img at bounding box center [501, 320] width 51 height 77
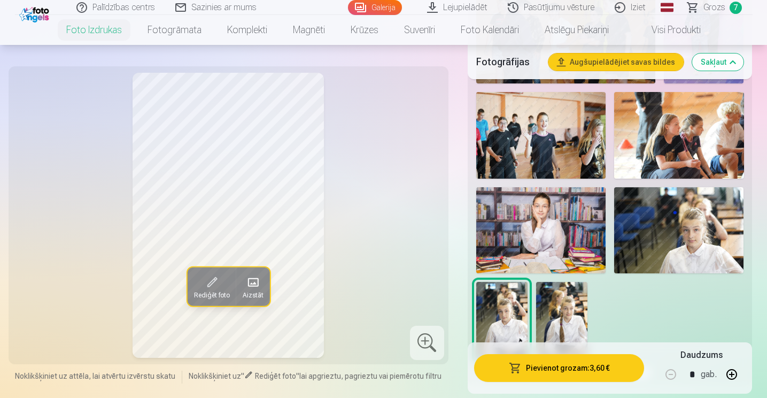
click at [559, 318] on img at bounding box center [561, 320] width 51 height 77
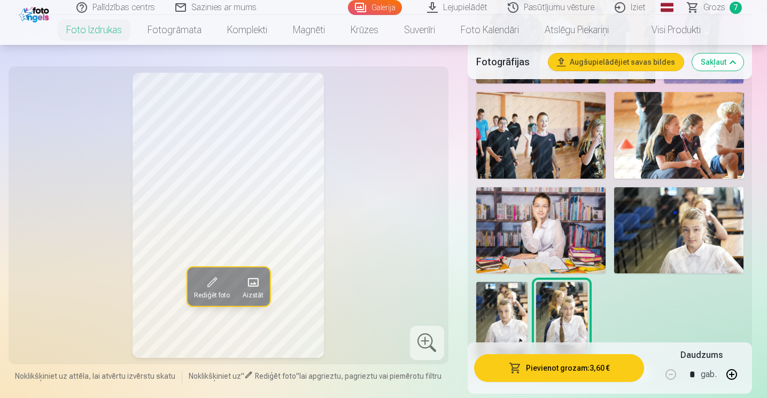
click at [497, 318] on img at bounding box center [501, 320] width 51 height 77
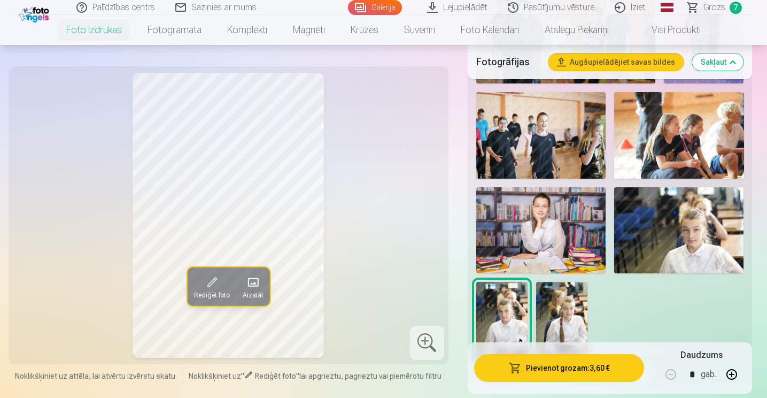
click at [553, 317] on img at bounding box center [561, 320] width 51 height 77
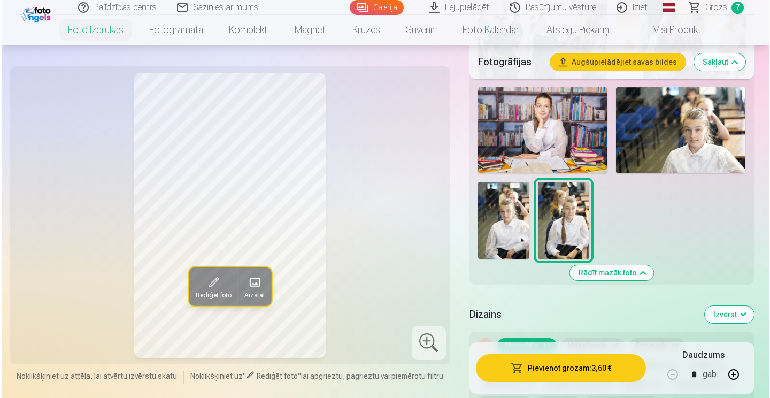
scroll to position [1069, 0]
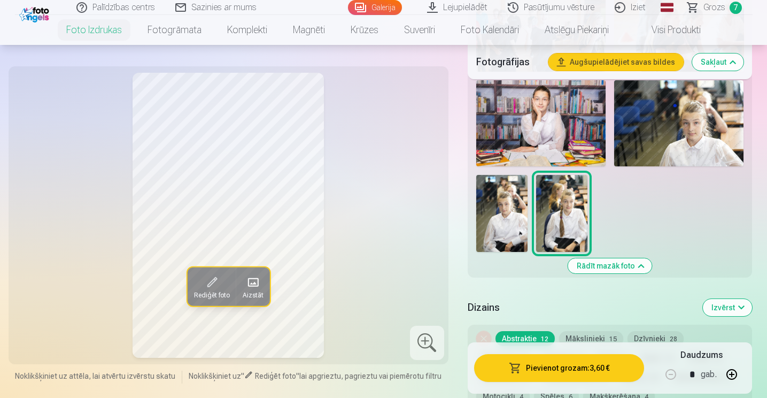
click at [576, 363] on button "Pievienot grozam : 3,60 €" at bounding box center [559, 368] width 171 height 28
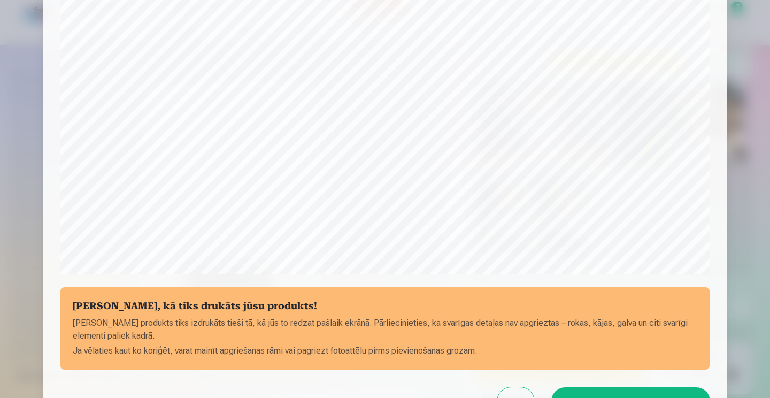
scroll to position [372, 0]
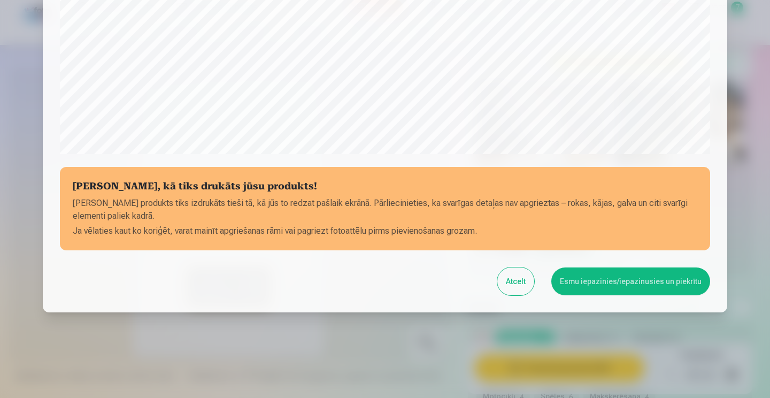
click at [605, 284] on button "Esmu iepazinies/iepazinusies un piekrītu" at bounding box center [630, 281] width 159 height 28
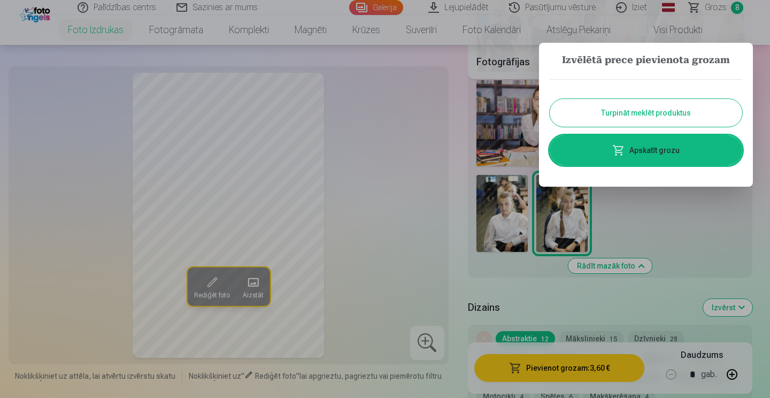
click at [674, 150] on link "Apskatīt grozu" at bounding box center [646, 150] width 192 height 30
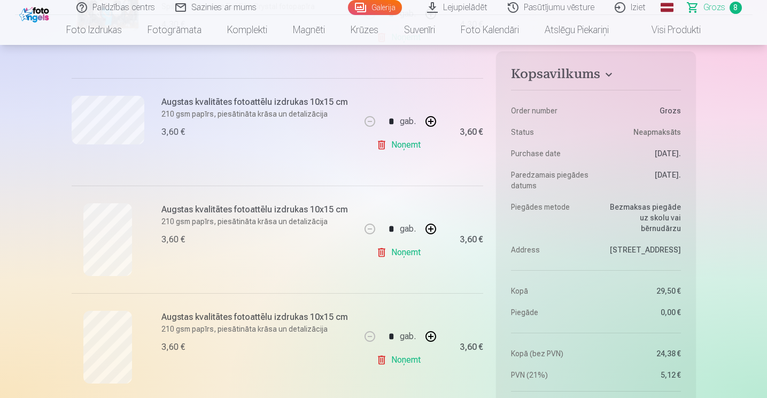
scroll to position [285, 0]
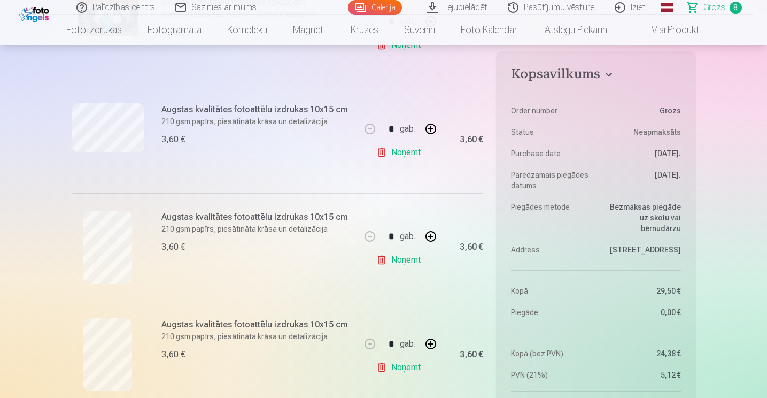
click at [450, 9] on link "Lejupielādēt" at bounding box center [458, 7] width 81 height 15
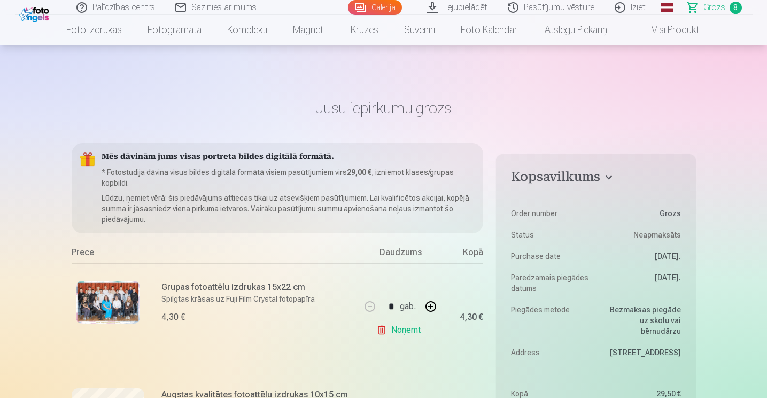
scroll to position [107, 0]
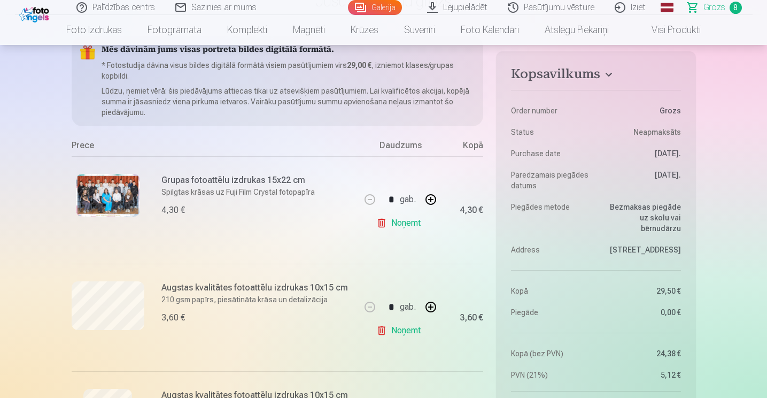
click at [634, 3] on link "Iziet" at bounding box center [630, 7] width 51 height 15
